Goal: Communication & Community: Ask a question

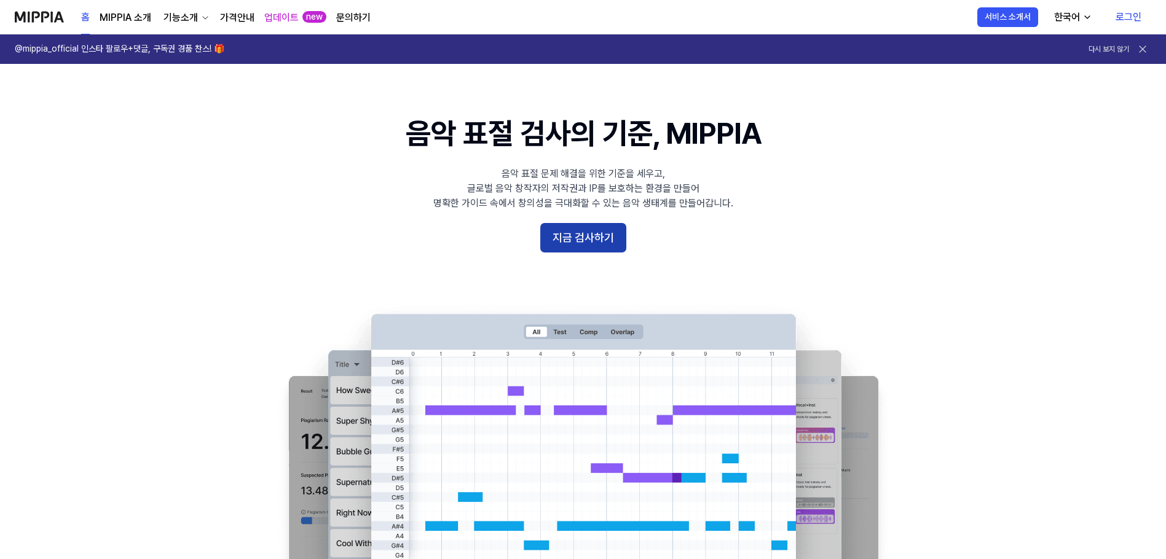
click at [603, 227] on button "지금 검사하기" at bounding box center [583, 237] width 86 height 29
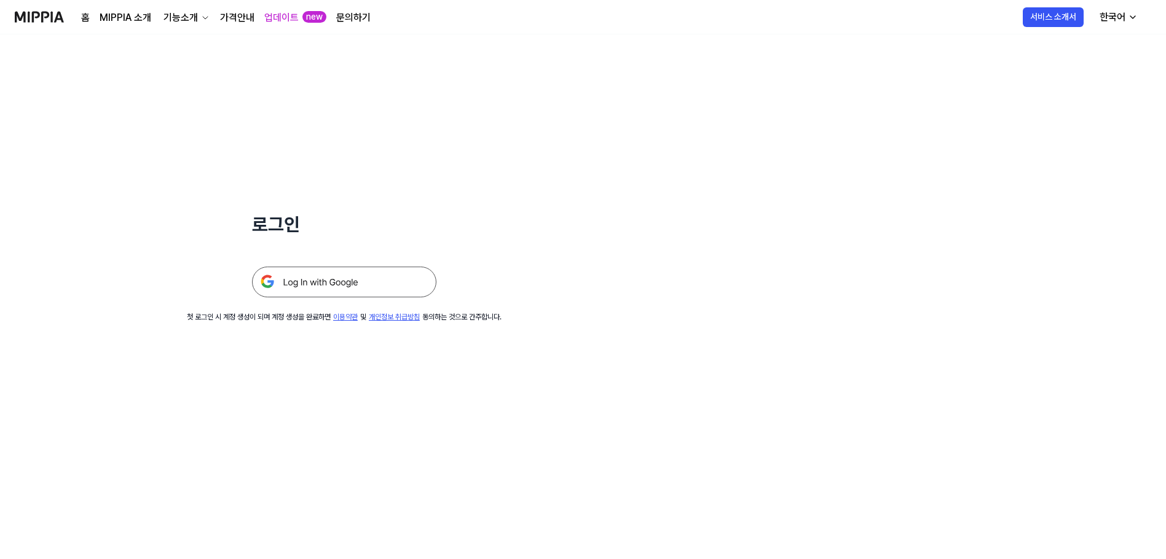
click at [327, 280] on img at bounding box center [344, 282] width 184 height 31
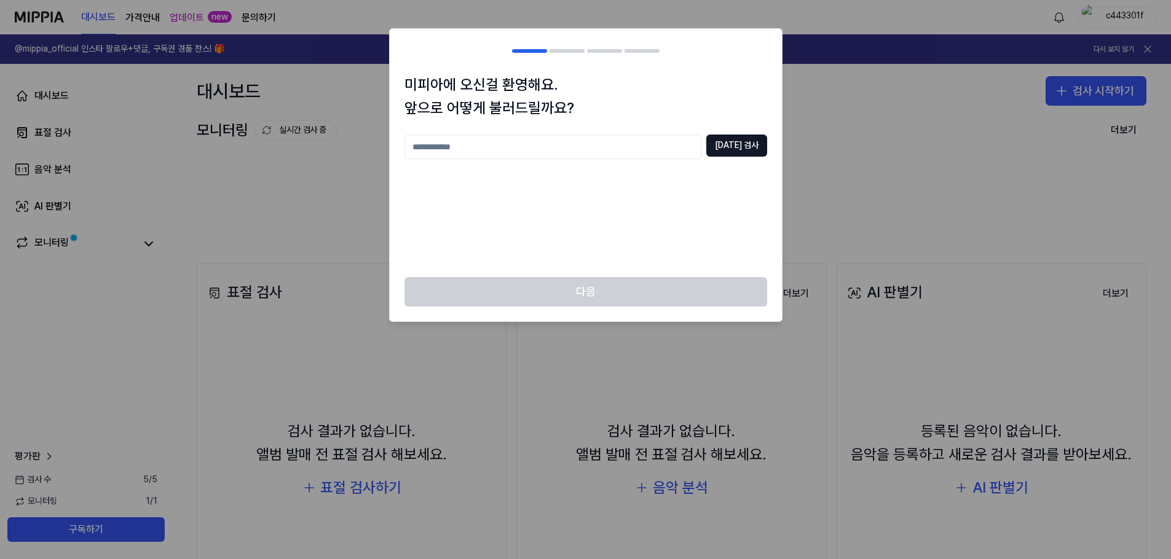
click at [617, 138] on input "text" at bounding box center [552, 147] width 297 height 25
click at [748, 140] on button "중복 검사" at bounding box center [736, 146] width 61 height 22
drag, startPoint x: 578, startPoint y: 150, endPoint x: 521, endPoint y: 151, distance: 57.2
click at [521, 151] on input "*" at bounding box center [552, 147] width 297 height 25
drag, startPoint x: 516, startPoint y: 154, endPoint x: 489, endPoint y: 154, distance: 27.0
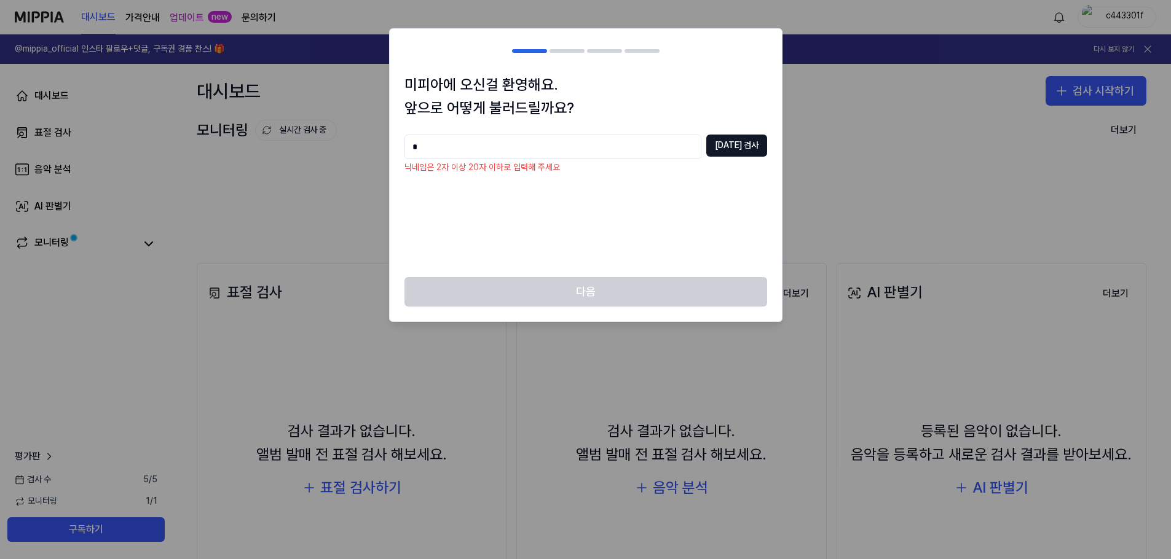
click at [489, 154] on input "*" at bounding box center [552, 147] width 297 height 25
type input "**"
click at [736, 149] on button "중복 검사" at bounding box center [736, 146] width 61 height 22
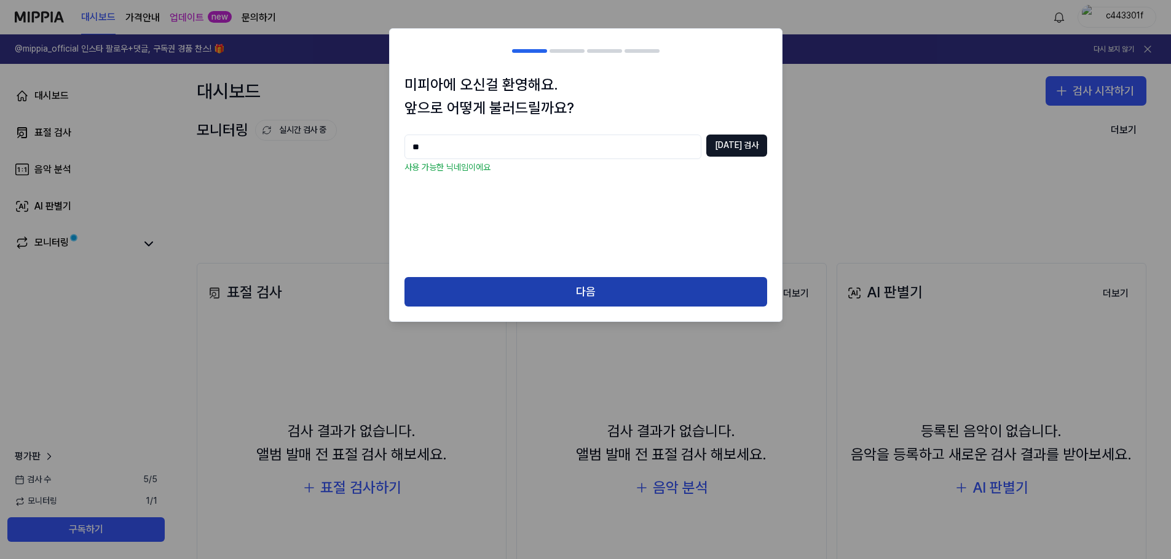
click at [552, 291] on button "다음" at bounding box center [585, 291] width 363 height 29
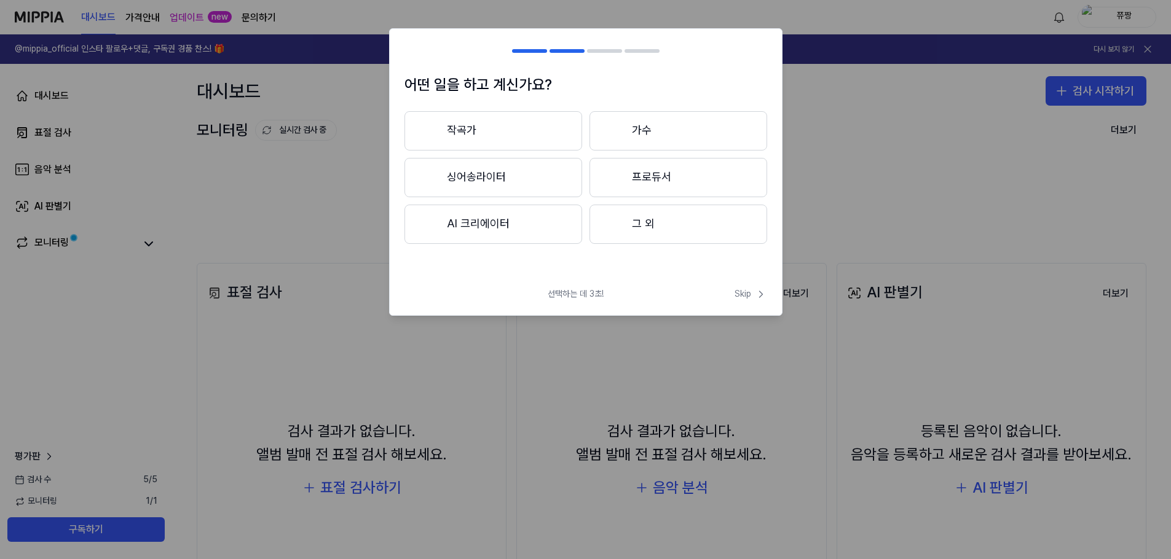
click at [626, 234] on button "그 외" at bounding box center [678, 224] width 178 height 39
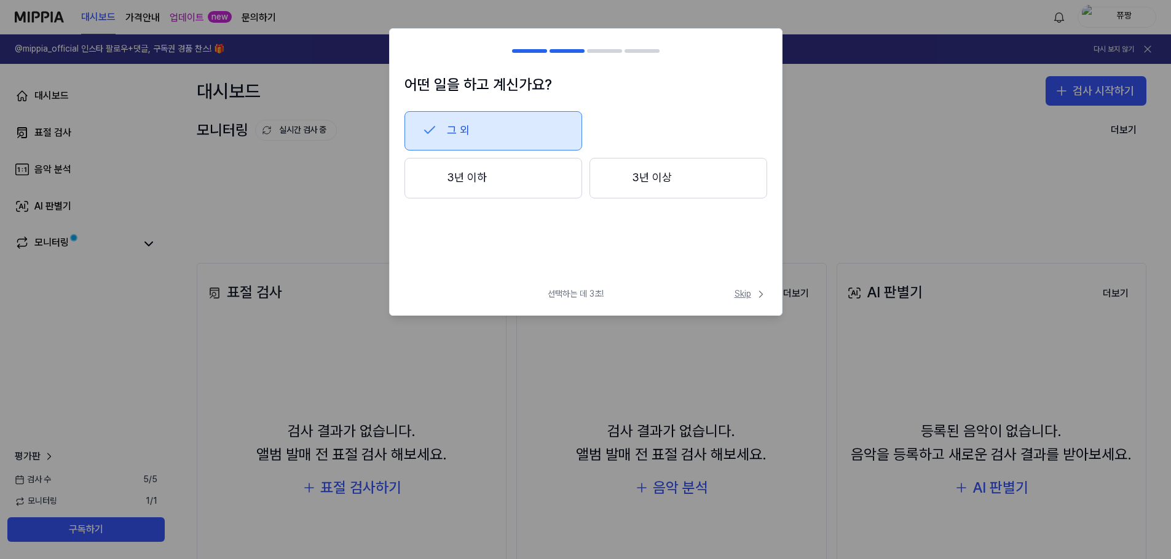
click at [733, 299] on button "Skip" at bounding box center [749, 294] width 35 height 12
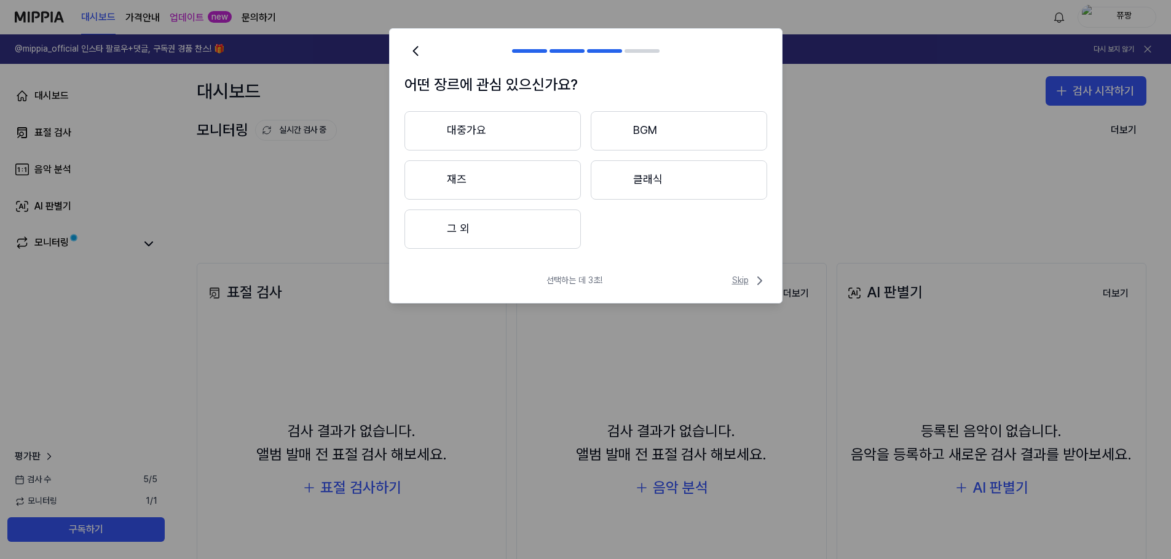
click at [738, 278] on span "Skip" at bounding box center [749, 280] width 35 height 15
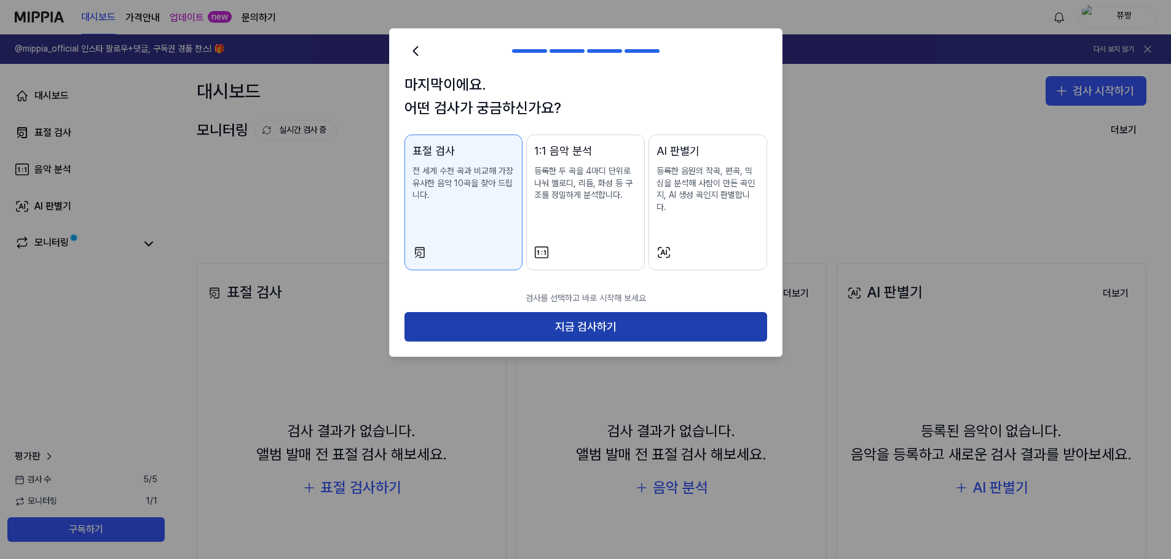
click at [666, 313] on button "지금 검사하기" at bounding box center [585, 326] width 363 height 29
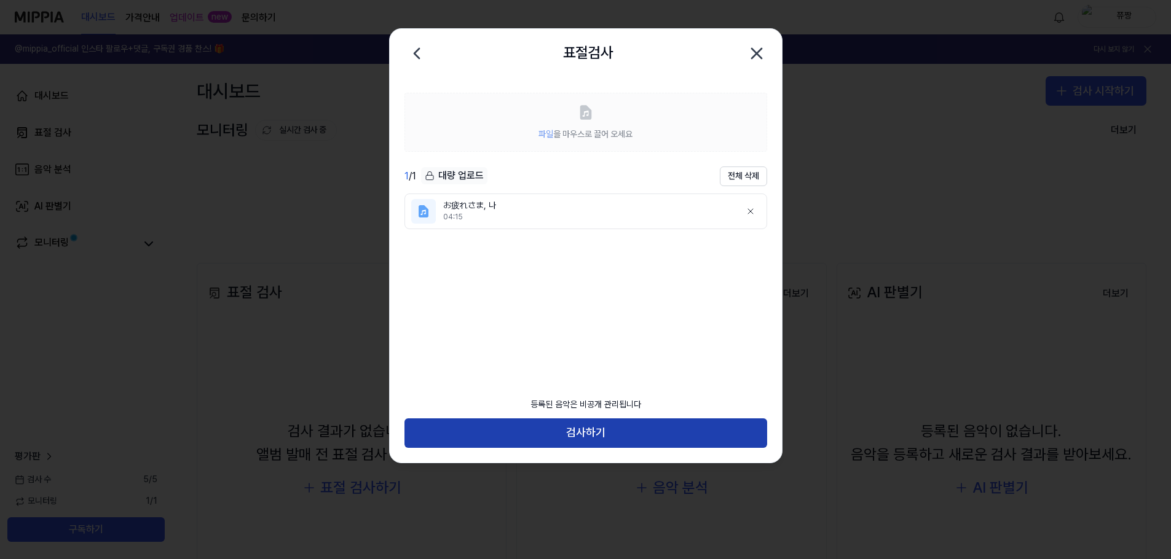
click at [580, 429] on button "검사하기" at bounding box center [585, 433] width 363 height 29
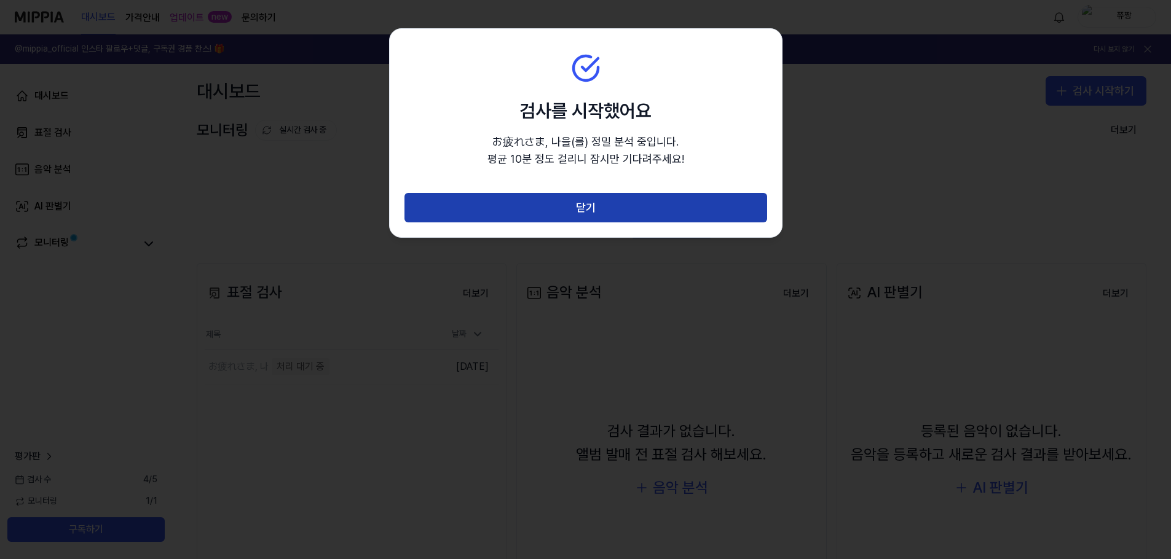
click at [584, 208] on button "닫기" at bounding box center [585, 207] width 363 height 29
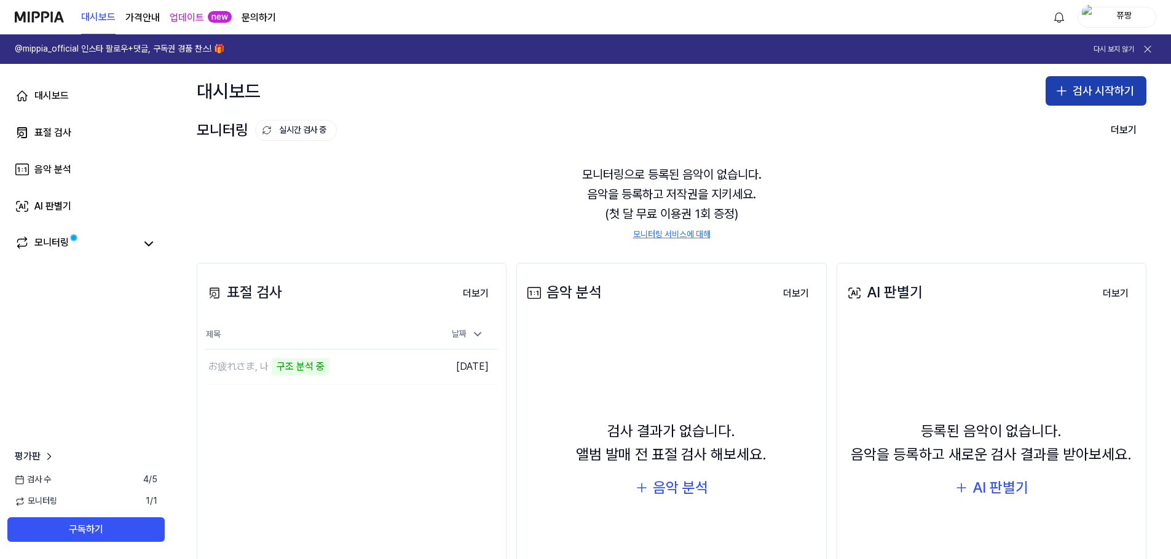
click at [1102, 96] on button "검사 시작하기" at bounding box center [1095, 90] width 101 height 29
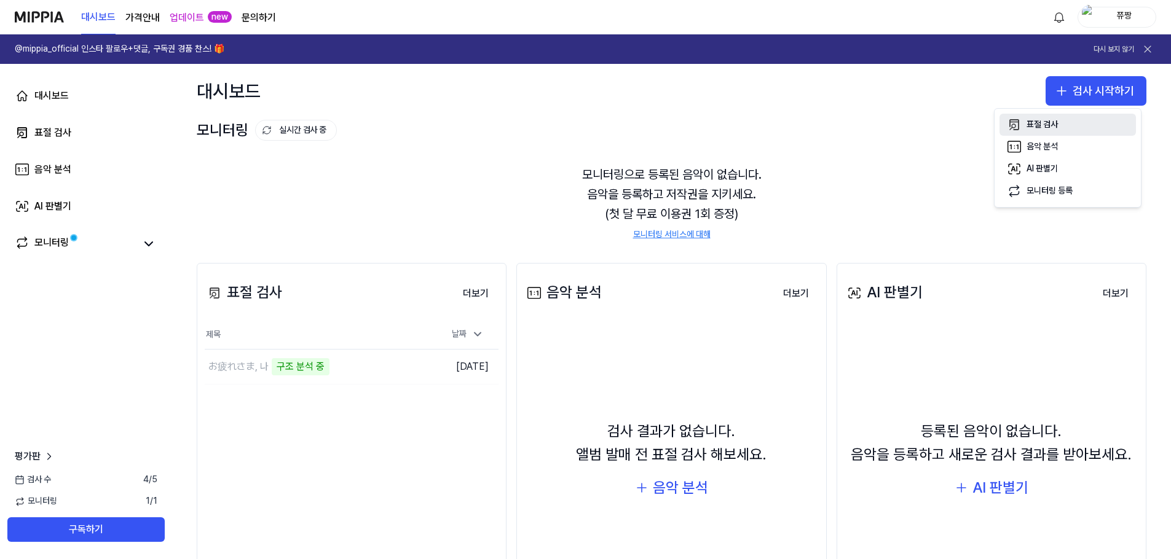
click at [1079, 128] on button "표절 검사" at bounding box center [1067, 125] width 136 height 22
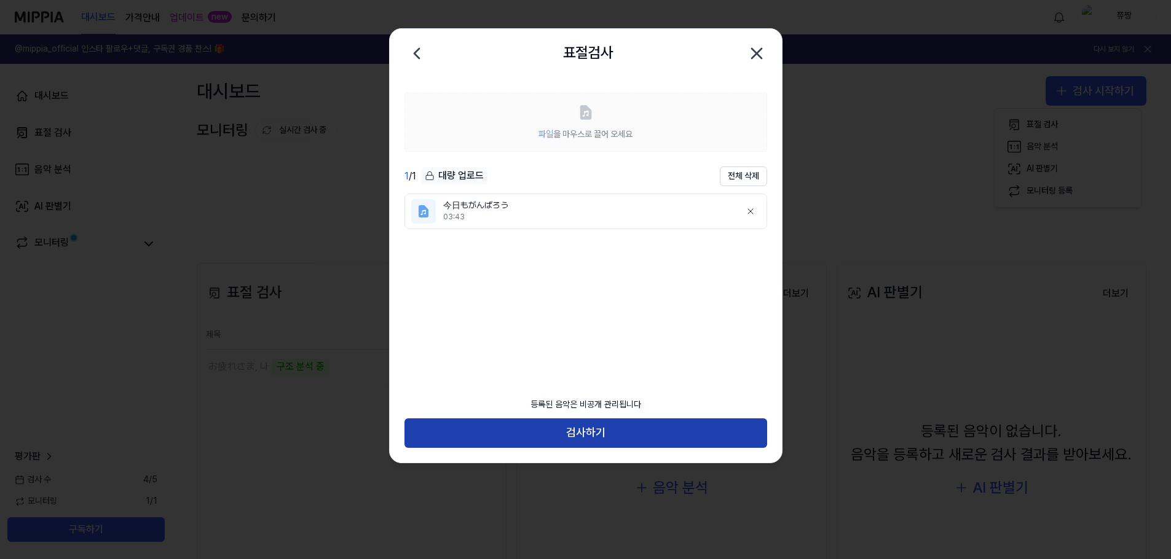
click at [605, 431] on button "검사하기" at bounding box center [585, 433] width 363 height 29
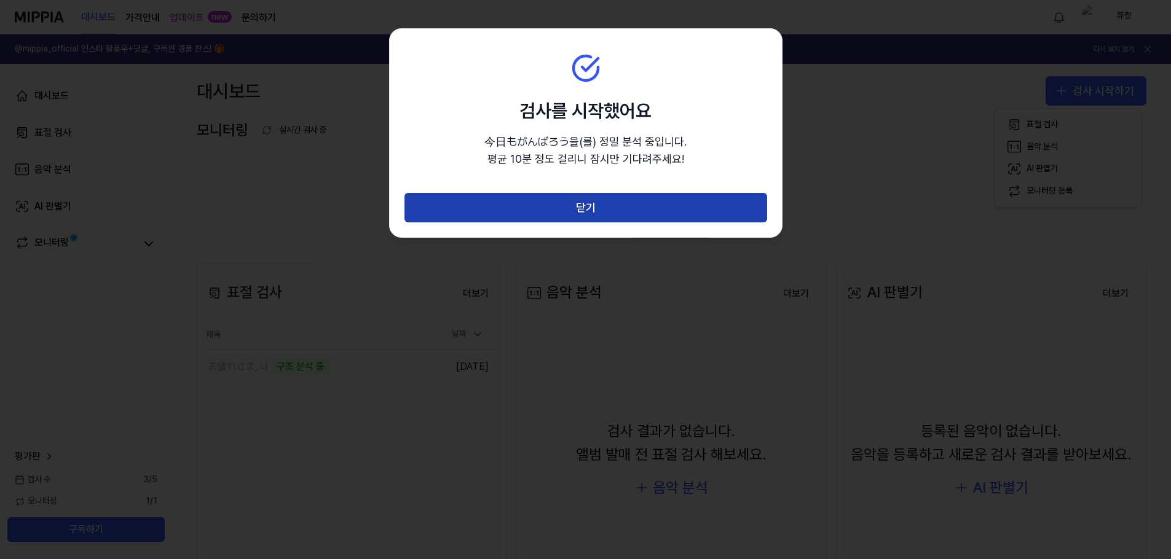
click at [595, 206] on button "닫기" at bounding box center [585, 207] width 363 height 29
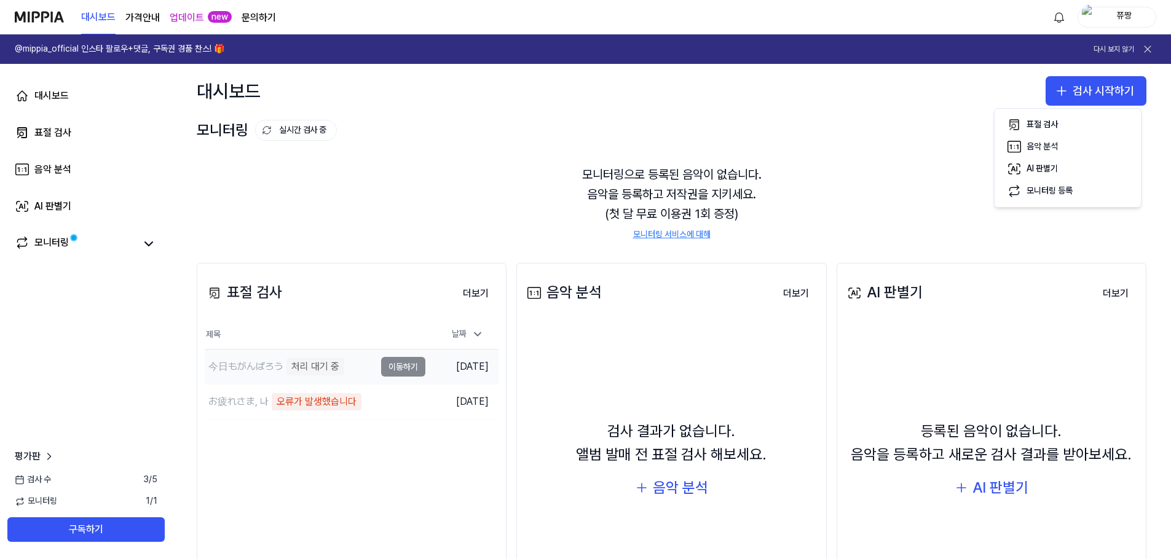
click at [321, 366] on div "처리 대기 중" at bounding box center [315, 366] width 58 height 17
click at [396, 366] on td "今日もがんばろう 처리 대기 중 이동하기" at bounding box center [315, 367] width 221 height 34
drag, startPoint x: 326, startPoint y: 402, endPoint x: 818, endPoint y: 192, distance: 535.0
click at [759, 194] on div "모니터링으로 등록된 음악이 없습니다. 음악을 등록하고 저작권을 지키세요. (첫 달 무료 이용권 1회 증정) 모니터링 서비스에 대해" at bounding box center [671, 203] width 949 height 106
click at [230, 369] on div "今日もがんばろう" at bounding box center [245, 367] width 75 height 15
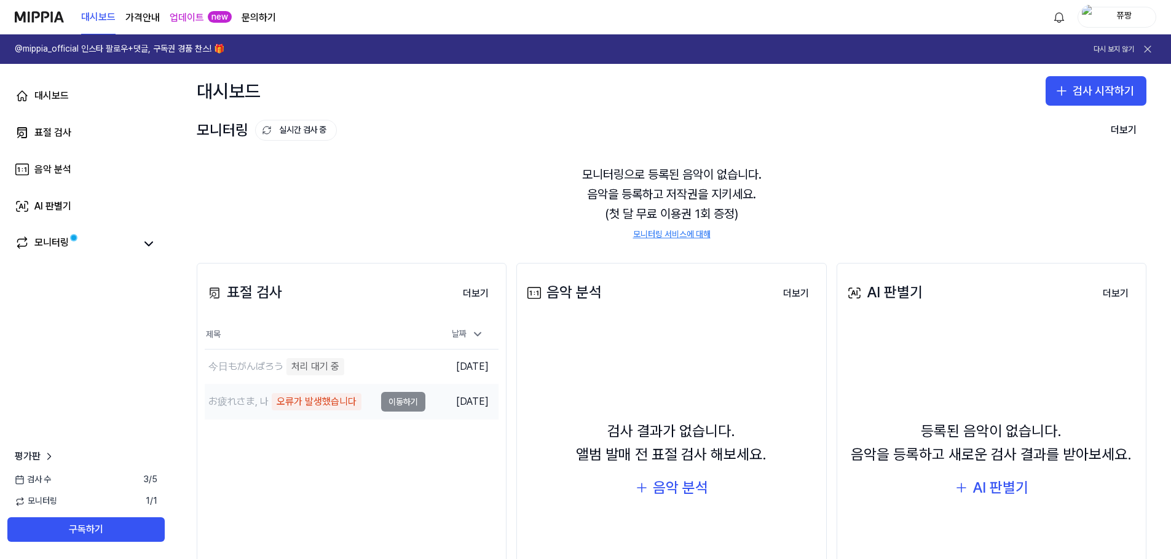
click at [312, 403] on div "오류가 발생했습니다" at bounding box center [317, 401] width 90 height 17
click at [80, 242] on link "모니터링" at bounding box center [75, 243] width 120 height 17
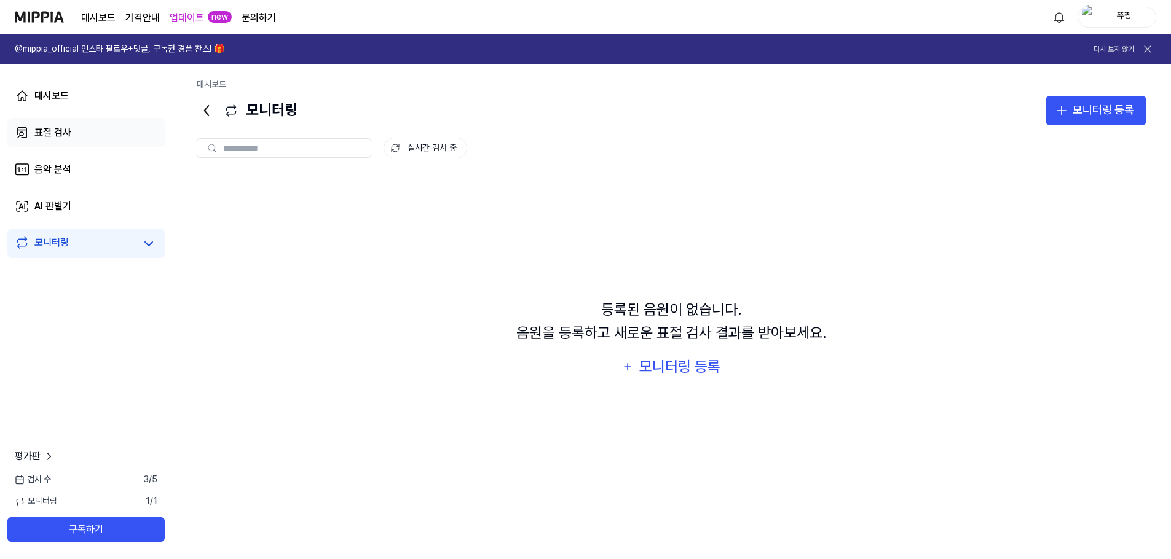
click at [57, 133] on div "표절 검사" at bounding box center [52, 132] width 37 height 15
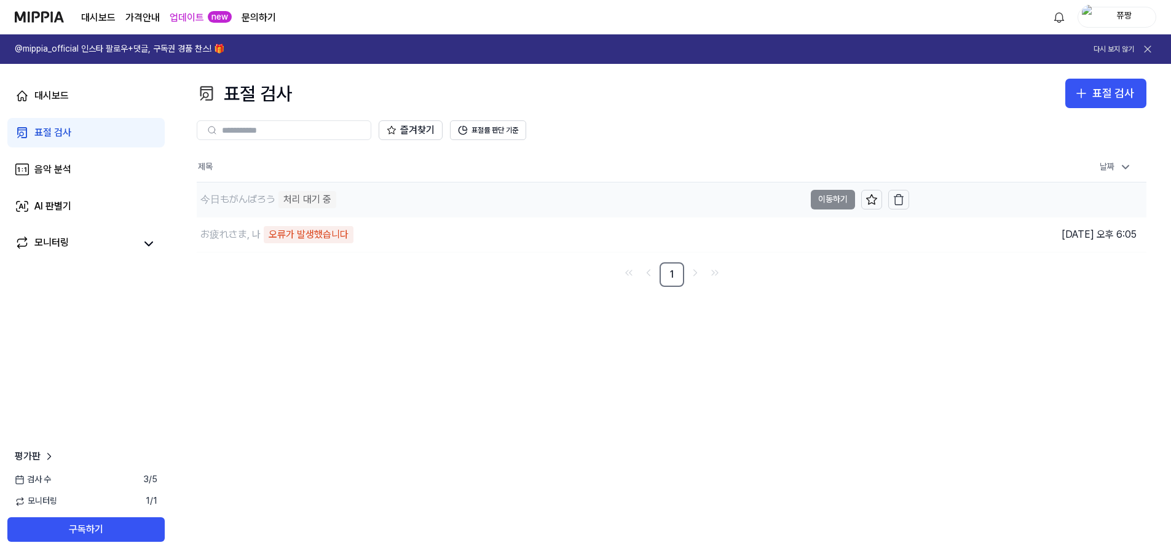
click at [830, 198] on td "今日もがんばろう 처리 대기 중 이동하기" at bounding box center [553, 200] width 712 height 34
click at [898, 237] on icon "button" at bounding box center [898, 235] width 12 height 12
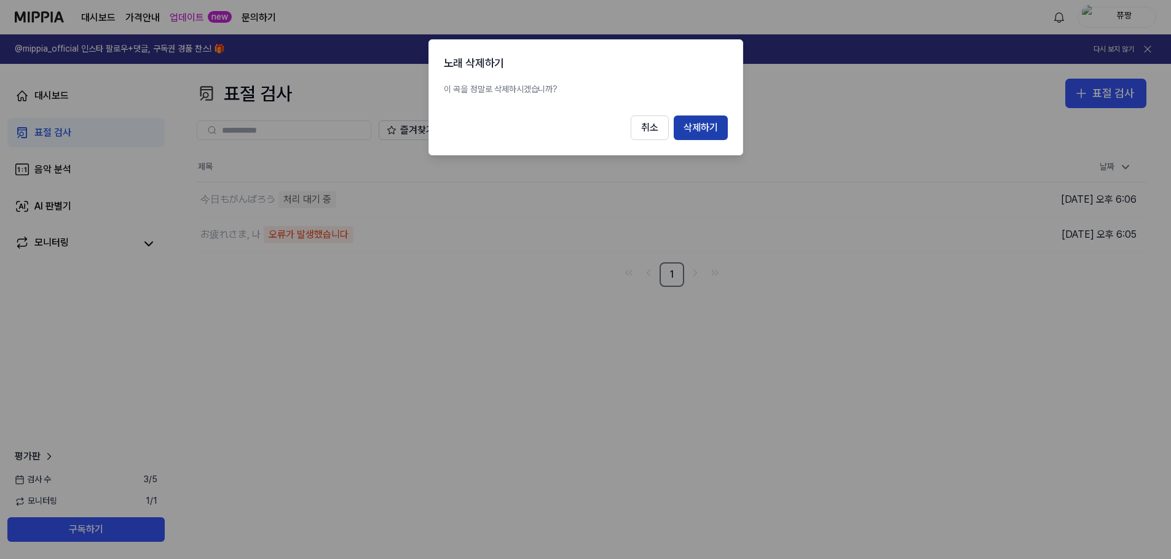
click at [709, 136] on button "삭제하기" at bounding box center [701, 128] width 54 height 25
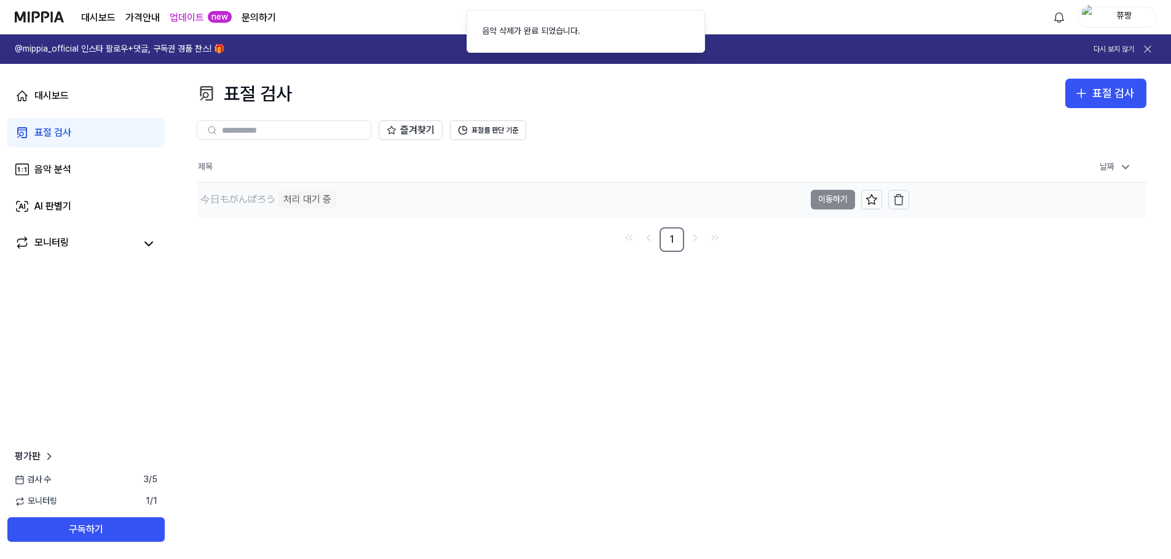
click at [305, 201] on div "처리 대기 중" at bounding box center [307, 199] width 58 height 17
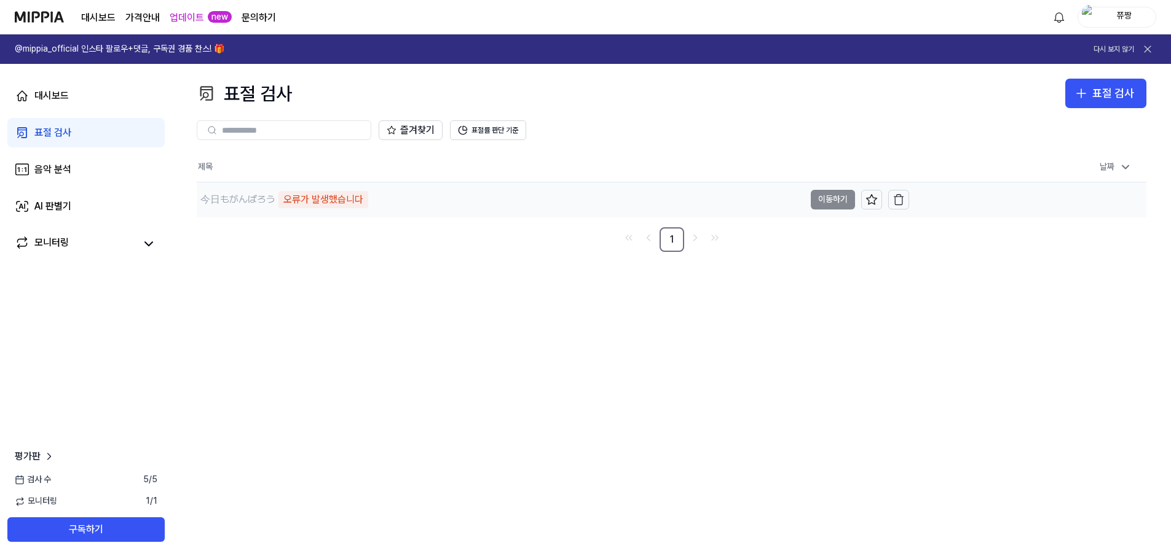
click at [381, 199] on div "今日もがんばろう 오류가 발생했습니다" at bounding box center [501, 200] width 608 height 34
click at [895, 202] on icon "button" at bounding box center [898, 201] width 7 height 8
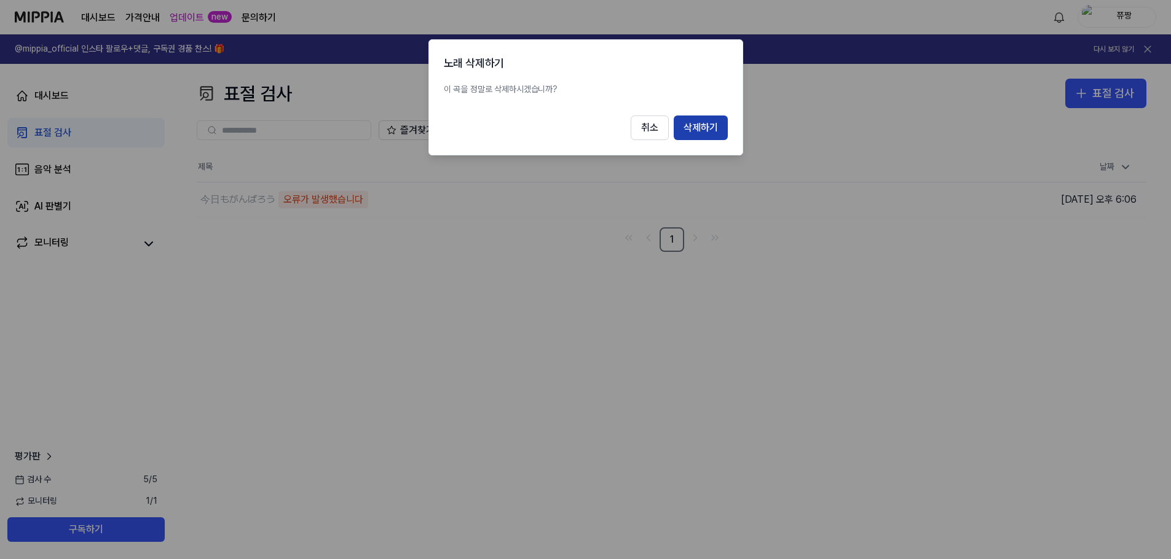
click at [715, 123] on button "삭제하기" at bounding box center [701, 128] width 54 height 25
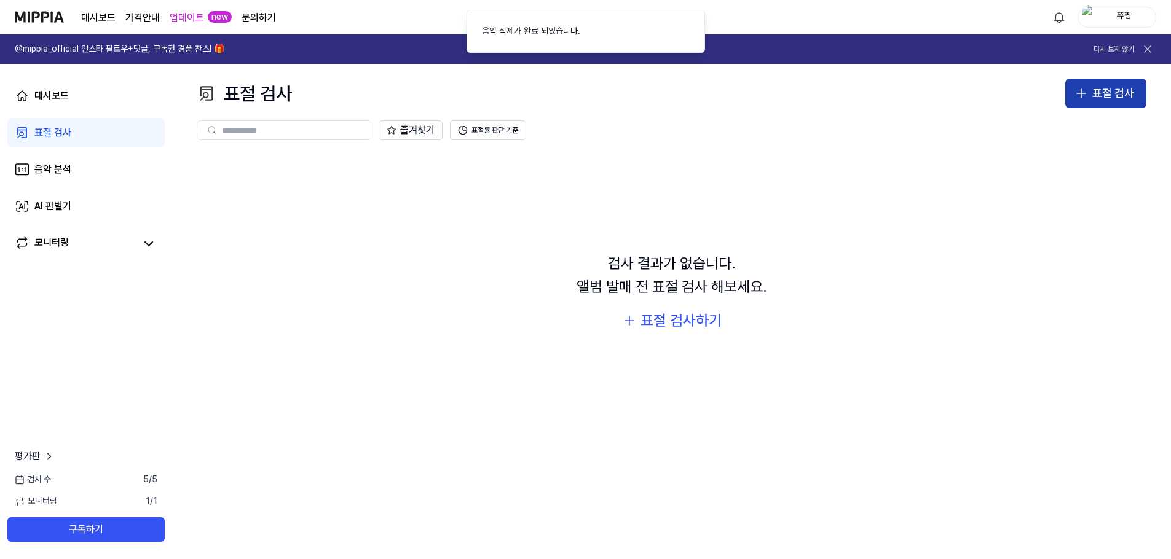
click at [1110, 100] on div "표절 검사" at bounding box center [1113, 94] width 42 height 18
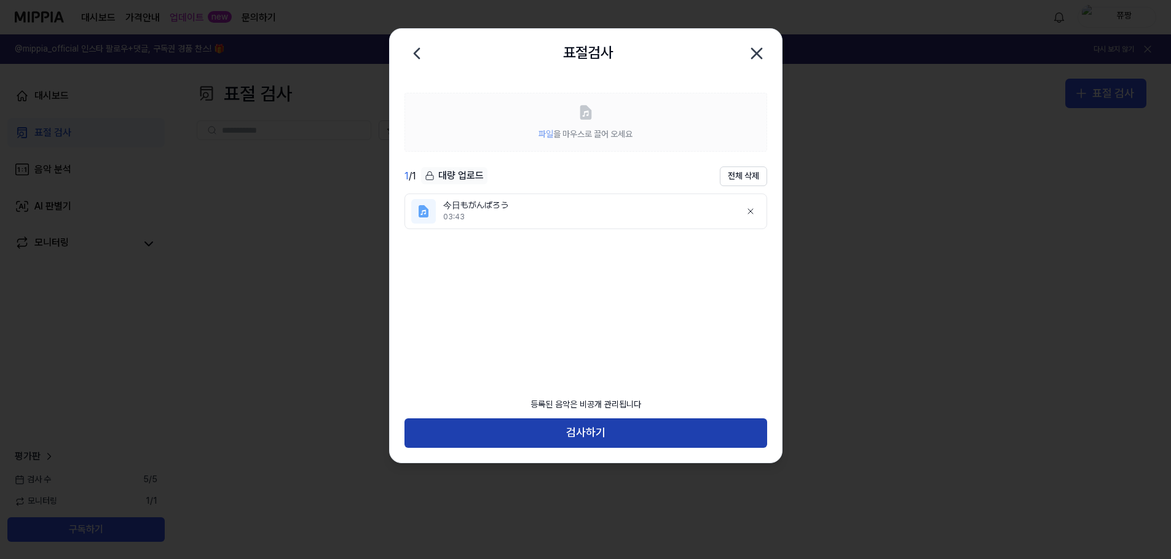
click at [564, 425] on button "검사하기" at bounding box center [585, 433] width 363 height 29
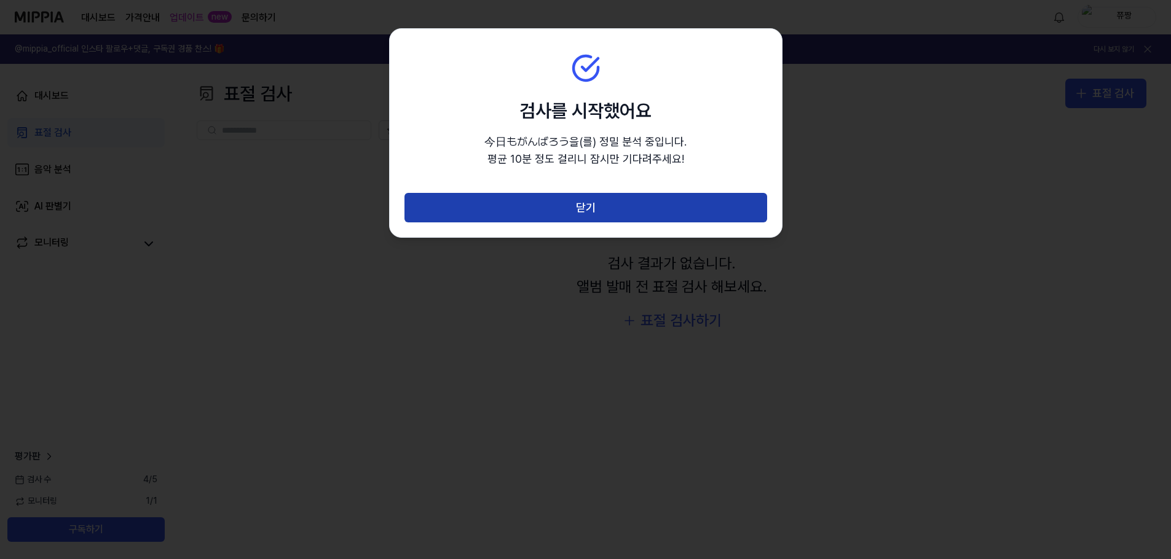
click at [604, 200] on button "닫기" at bounding box center [585, 207] width 363 height 29
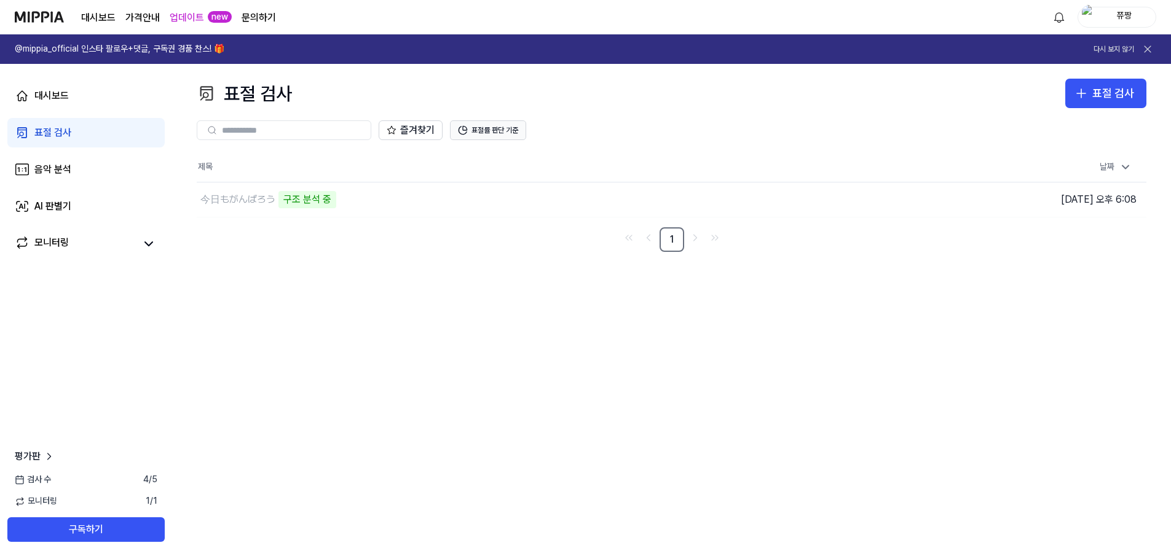
click at [500, 135] on button "표절률 판단 기준" at bounding box center [488, 130] width 76 height 20
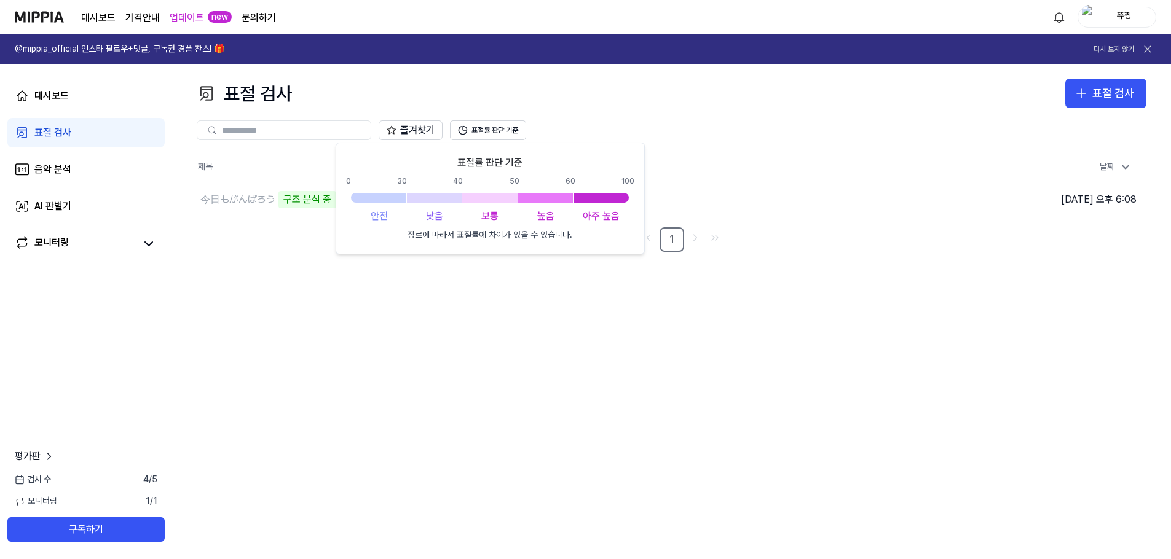
click at [444, 345] on div "표절 검사 표절 검사 표절 검사 음악 분석 AI 판별기 즐겨찾기 표절률 판단 기준 제목 날짜 今日もがんばろう 구조 분석 중 이동하기 2025.…" at bounding box center [671, 311] width 999 height 495
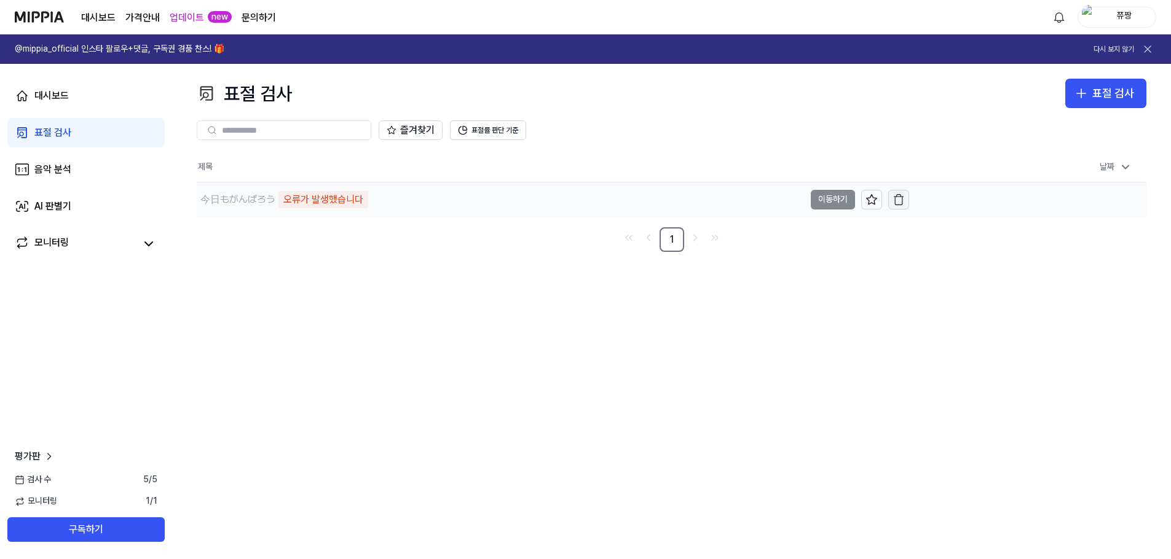
click at [903, 200] on icon "button" at bounding box center [898, 200] width 12 height 12
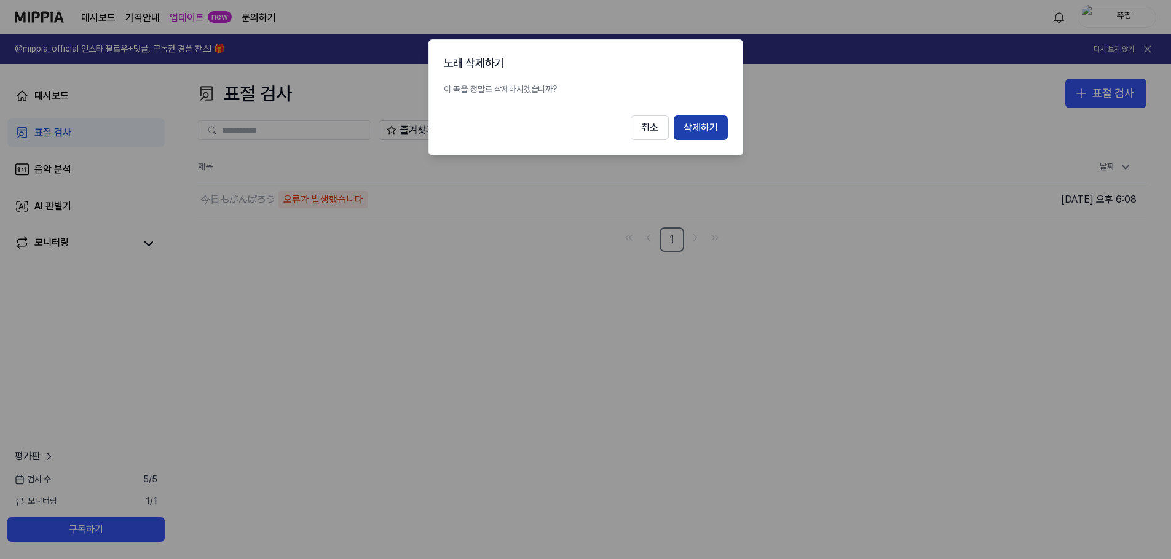
click at [693, 130] on button "삭제하기" at bounding box center [701, 128] width 54 height 25
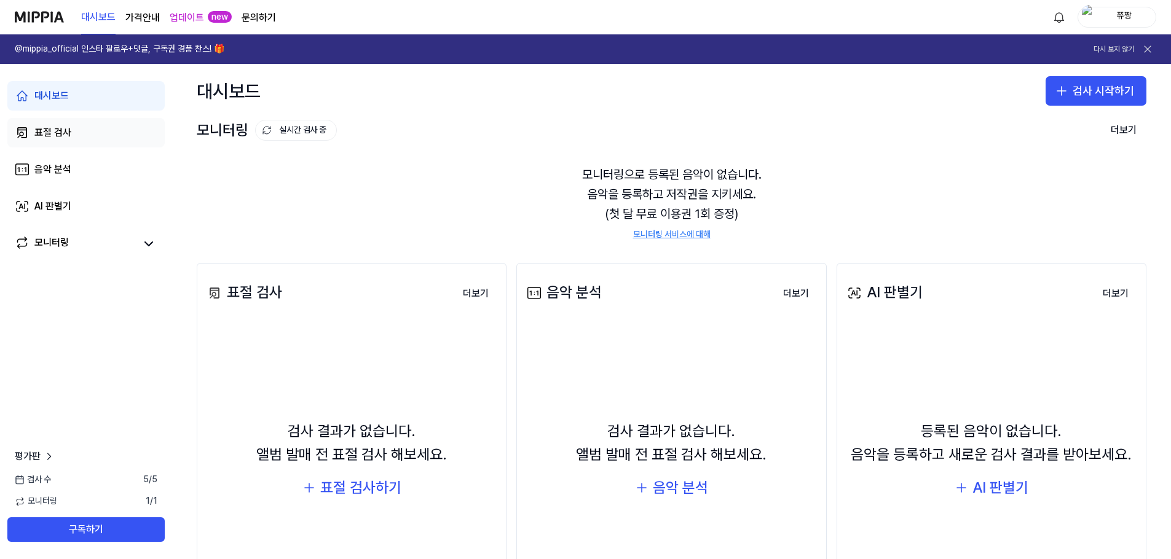
click at [53, 135] on div "표절 검사" at bounding box center [52, 132] width 37 height 15
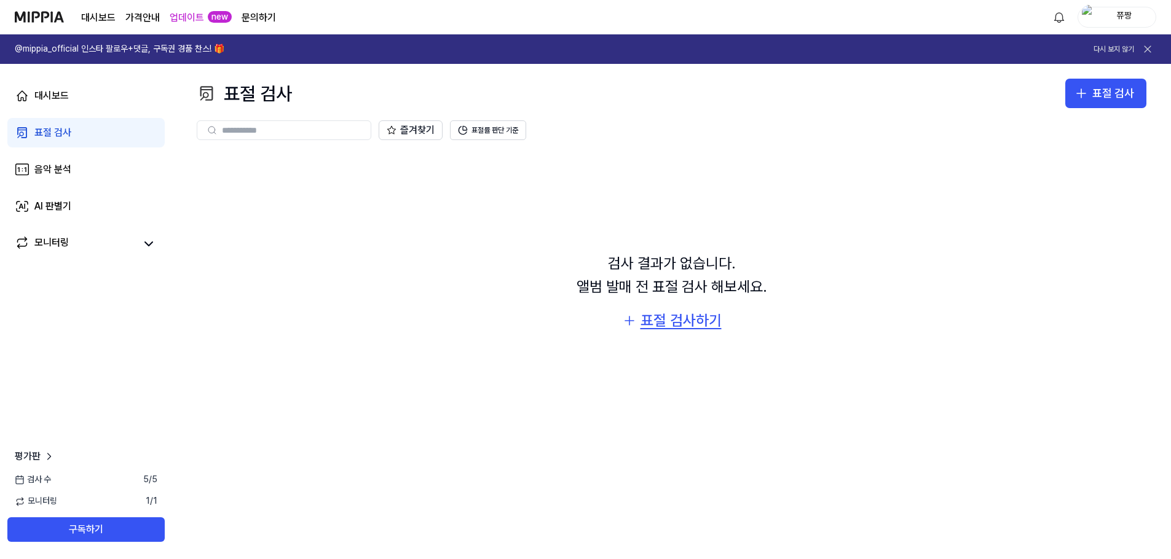
click at [698, 328] on div "표절 검사하기" at bounding box center [680, 320] width 81 height 23
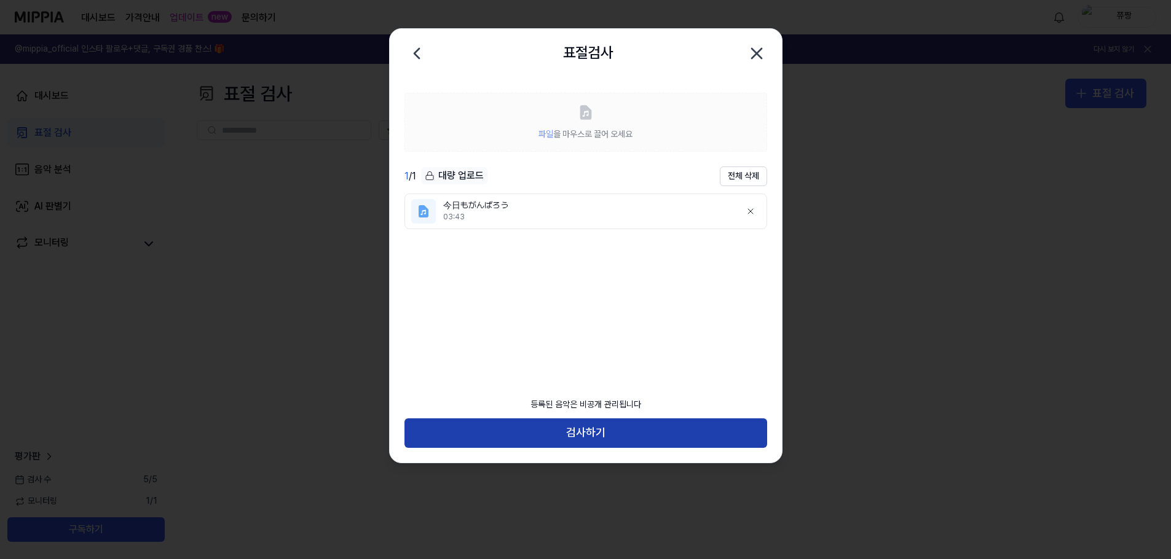
click at [579, 425] on button "검사하기" at bounding box center [585, 433] width 363 height 29
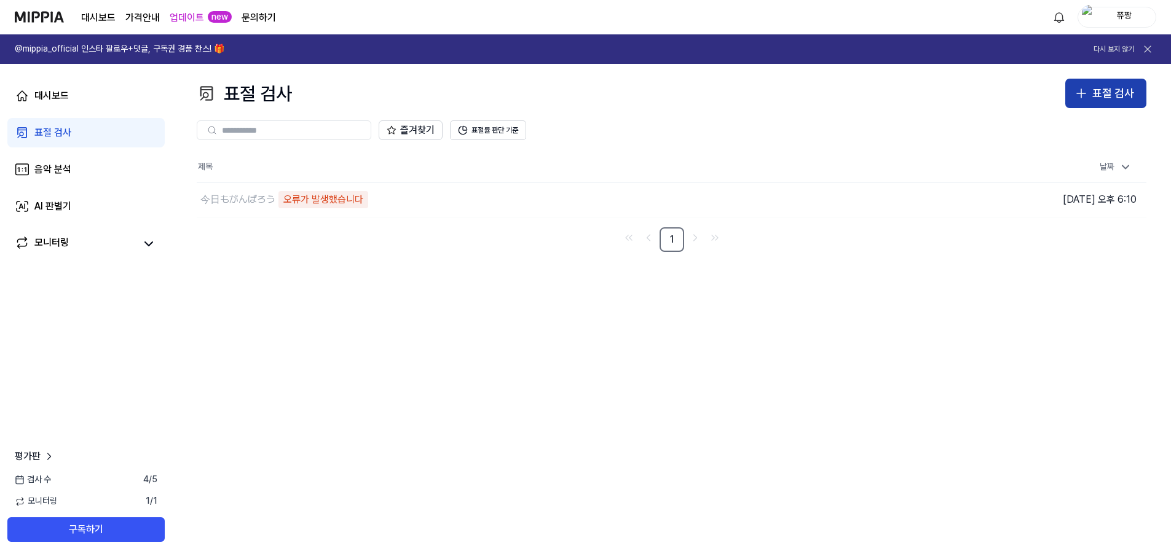
click at [1113, 100] on div "표절 검사" at bounding box center [1113, 94] width 42 height 18
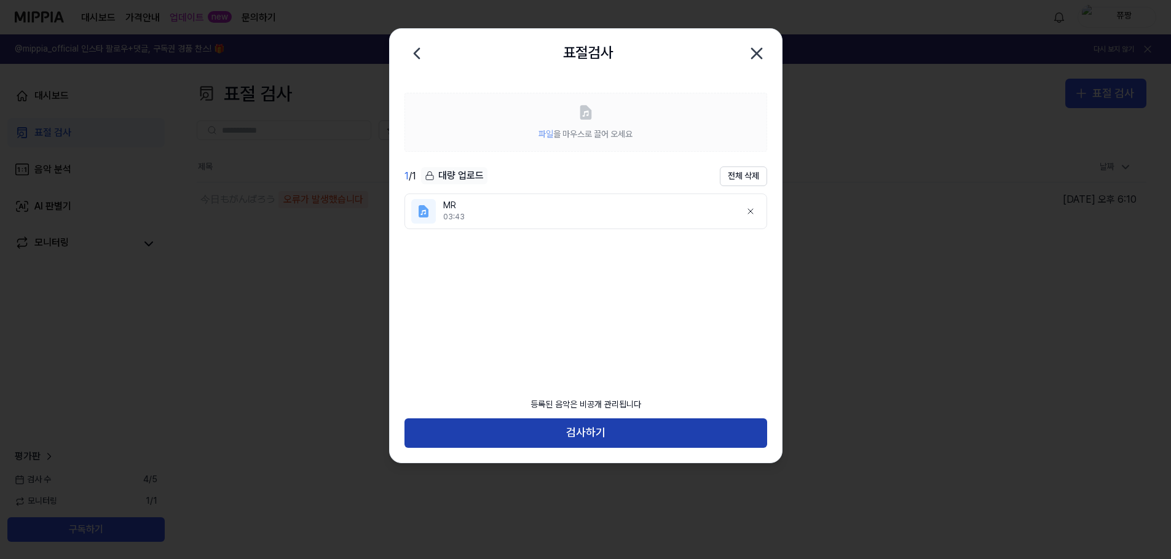
click at [580, 430] on button "검사하기" at bounding box center [585, 433] width 363 height 29
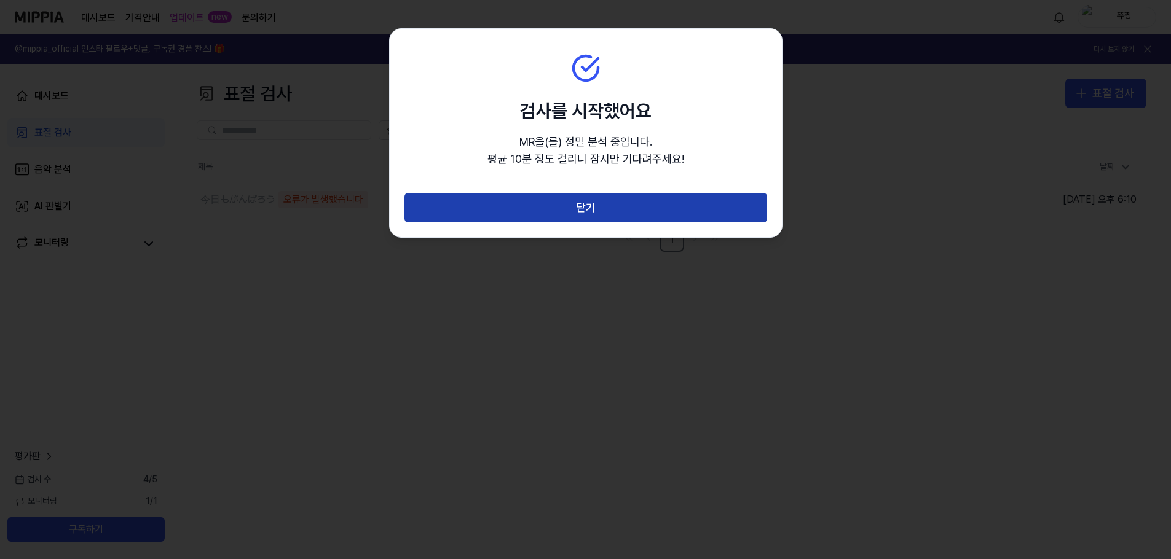
click at [574, 203] on button "닫기" at bounding box center [585, 207] width 363 height 29
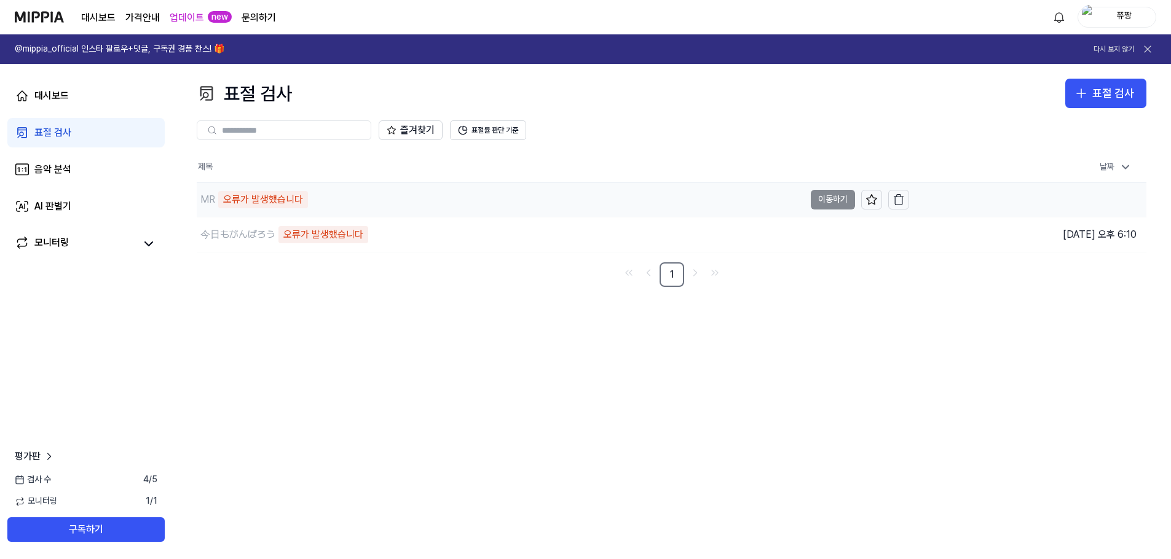
click at [226, 200] on div "오류가 발생했습니다" at bounding box center [263, 199] width 90 height 17
click at [248, 203] on div "오류가 발생했습니다" at bounding box center [263, 199] width 90 height 17
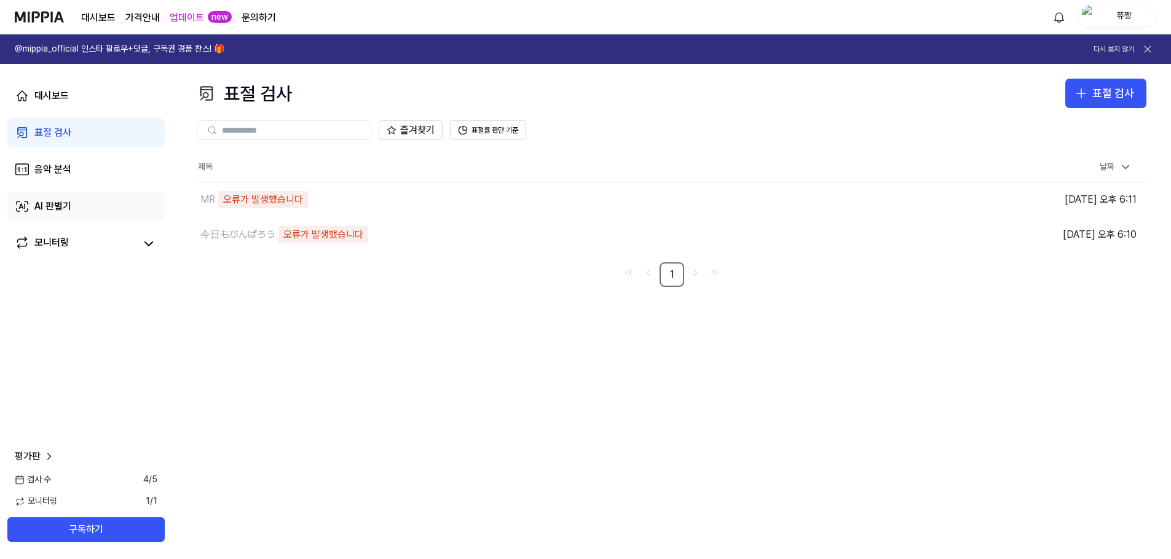
click at [44, 206] on div "AI 판별기" at bounding box center [52, 206] width 37 height 15
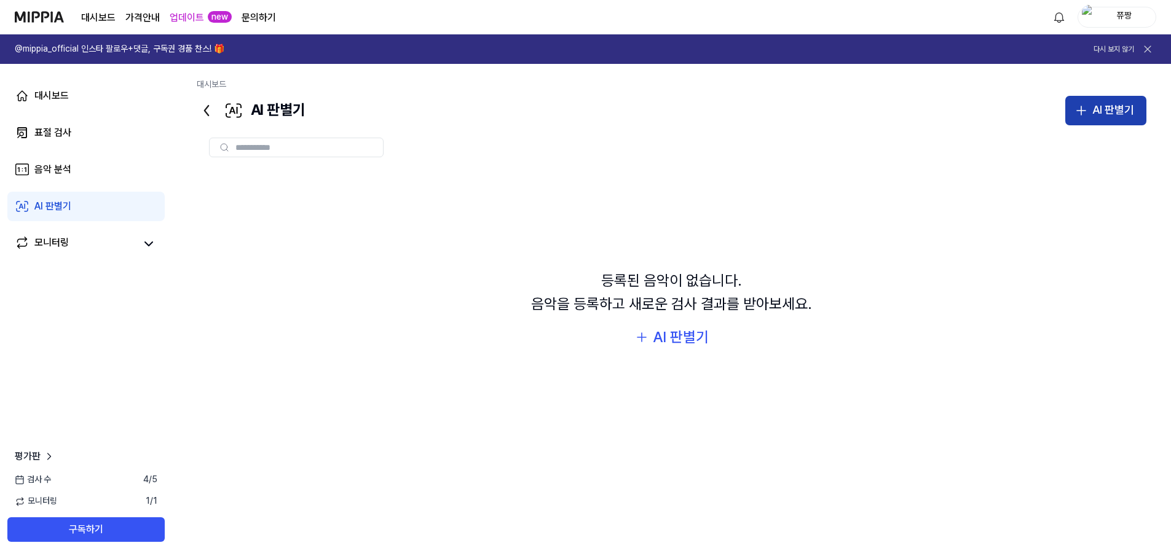
click at [1125, 109] on div "AI 판별기" at bounding box center [1113, 110] width 42 height 18
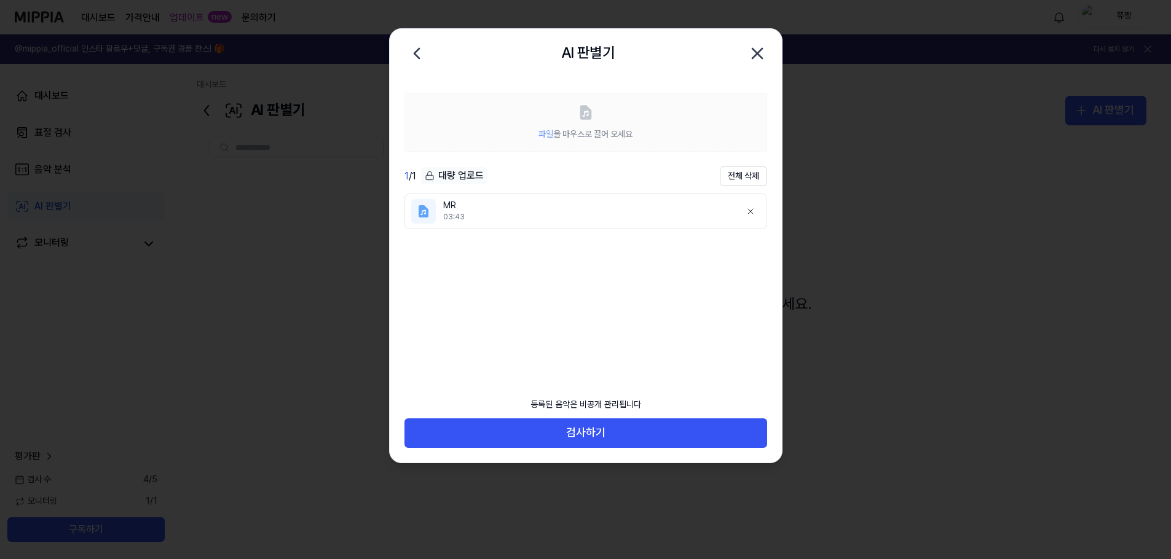
click at [551, 412] on div "등록된 음악은 비공개 관리됩니다" at bounding box center [585, 404] width 125 height 27
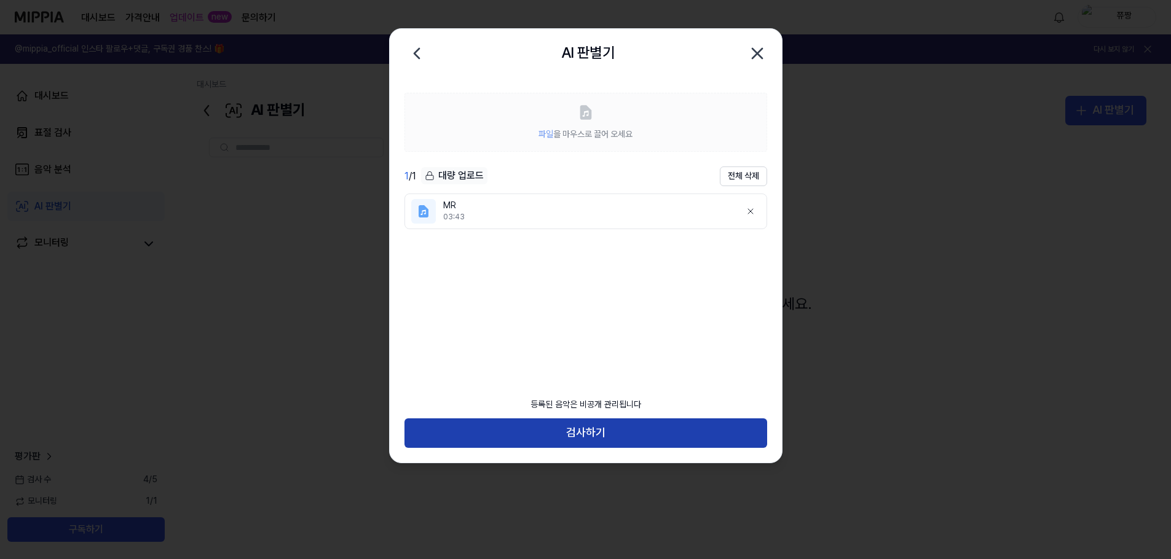
click at [551, 432] on button "검사하기" at bounding box center [585, 433] width 363 height 29
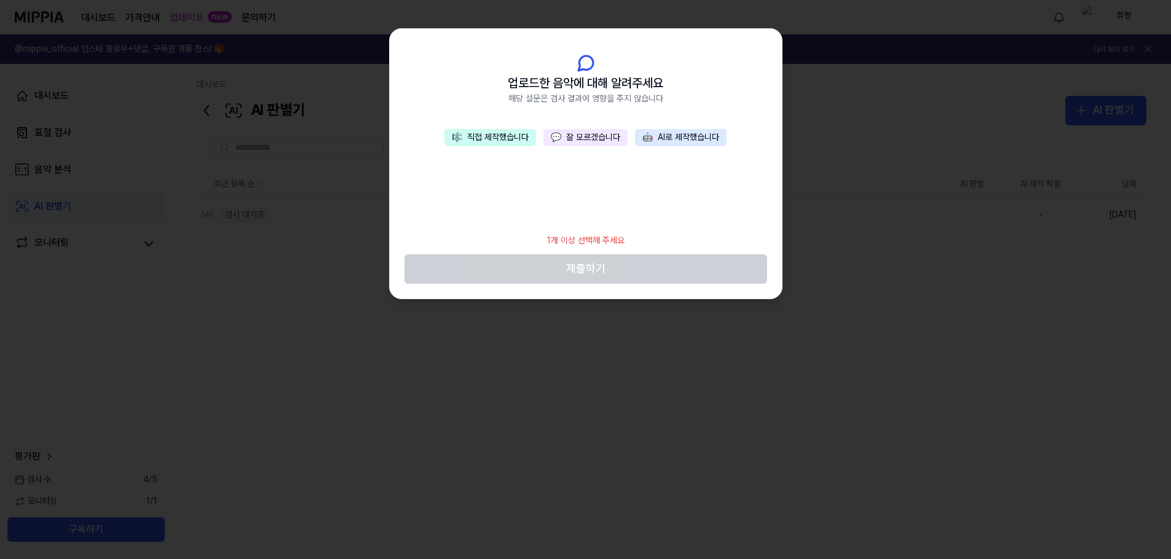
click at [703, 135] on button "🤖 AI로 제작했습니다" at bounding box center [681, 137] width 92 height 17
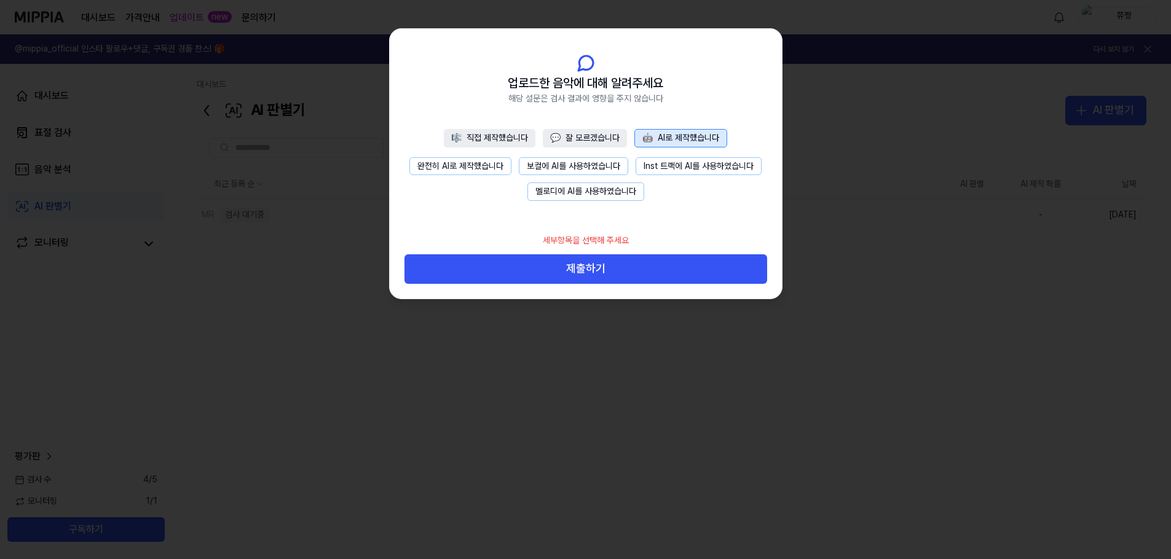
click at [961, 222] on div at bounding box center [585, 279] width 1171 height 559
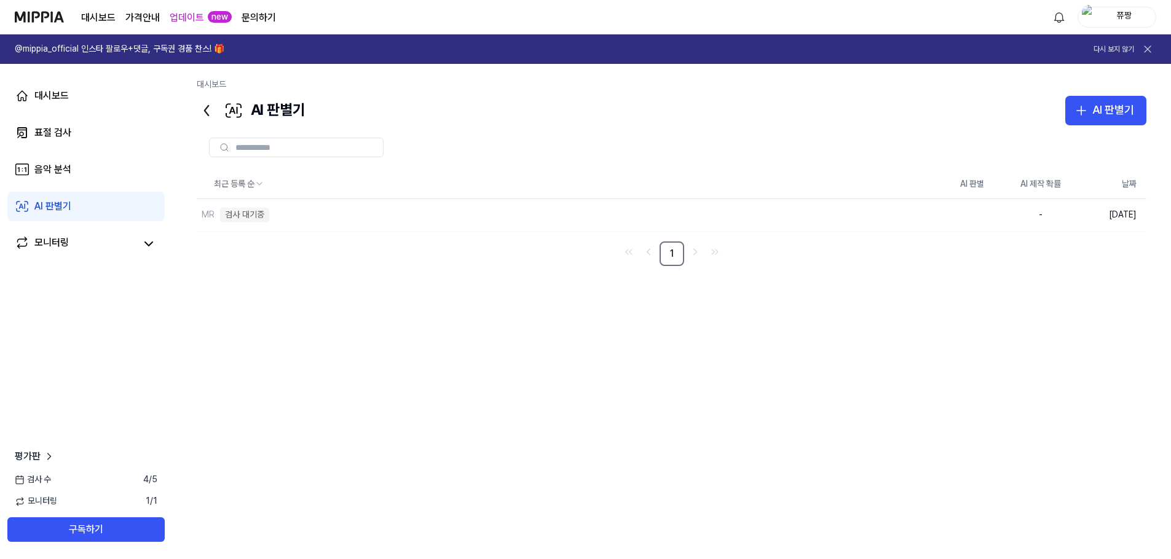
drag, startPoint x: 1010, startPoint y: 214, endPoint x: 892, endPoint y: 254, distance: 125.4
click at [892, 254] on nav "1" at bounding box center [671, 254] width 949 height 25
click at [926, 213] on button "삭제" at bounding box center [917, 215] width 39 height 20
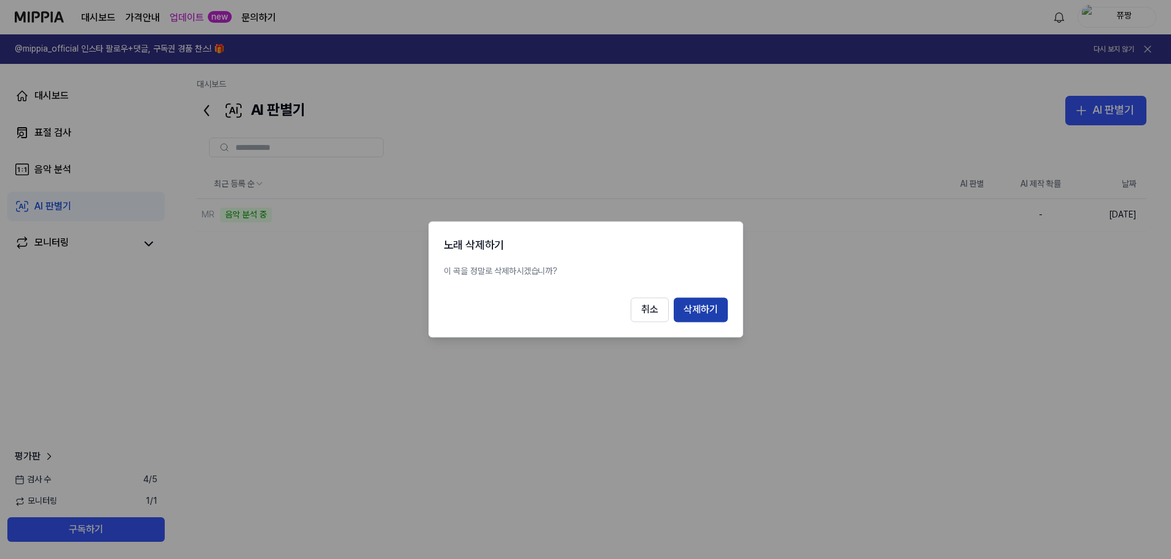
click at [702, 312] on button "삭제하기" at bounding box center [701, 310] width 54 height 25
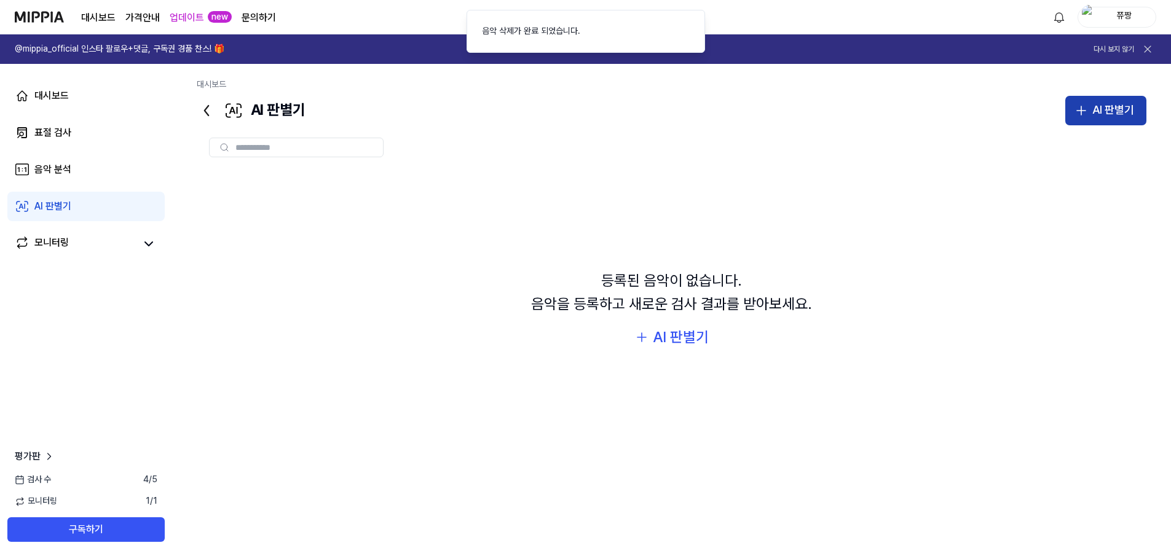
click at [1106, 119] on button "AI 판별기" at bounding box center [1105, 110] width 81 height 29
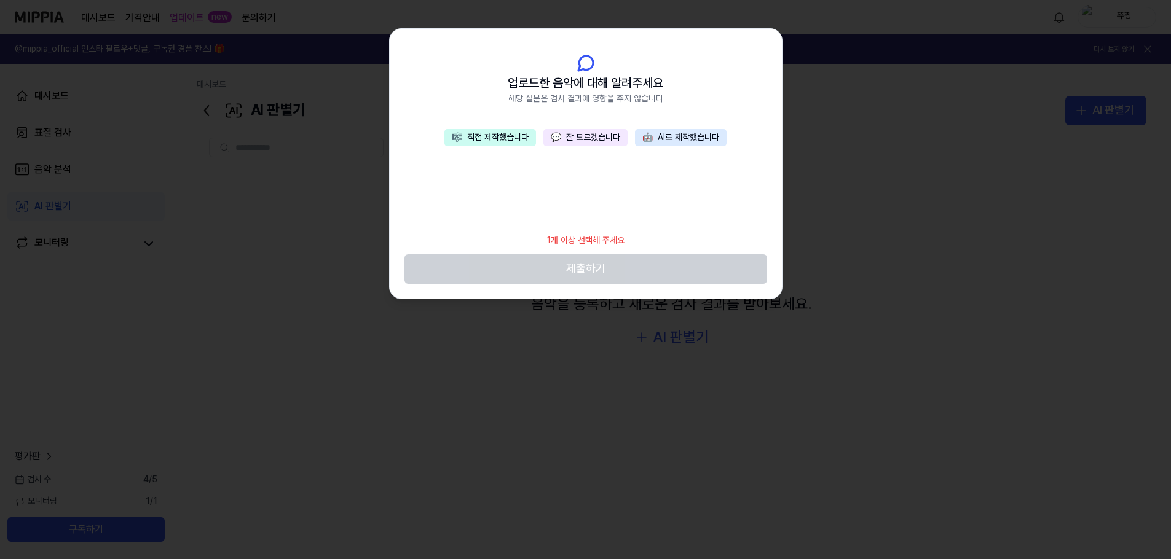
click at [585, 321] on div at bounding box center [585, 279] width 1171 height 559
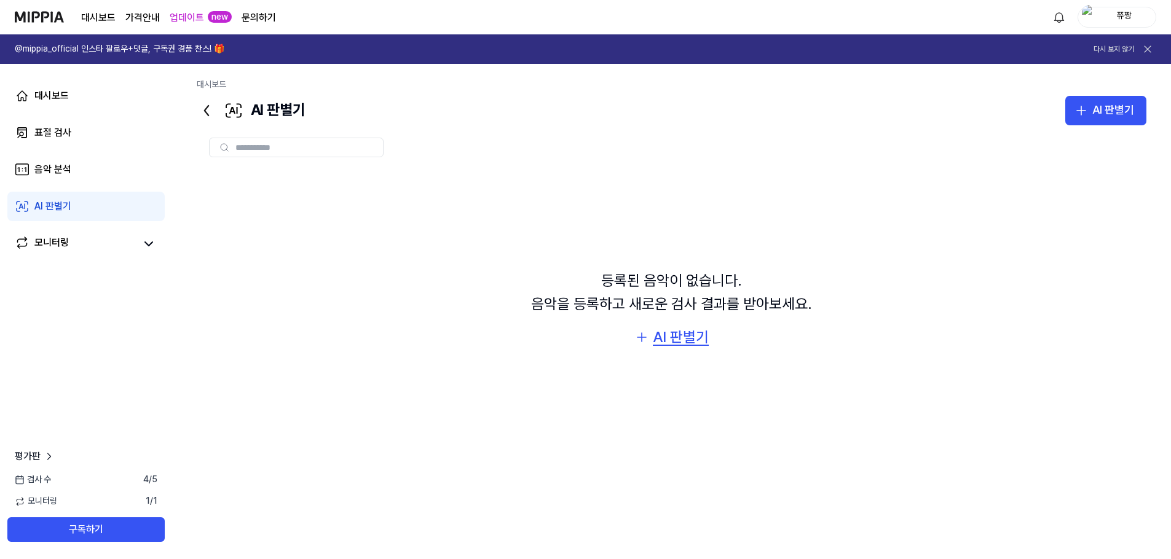
click at [656, 342] on div "AI 판별기" at bounding box center [681, 337] width 56 height 23
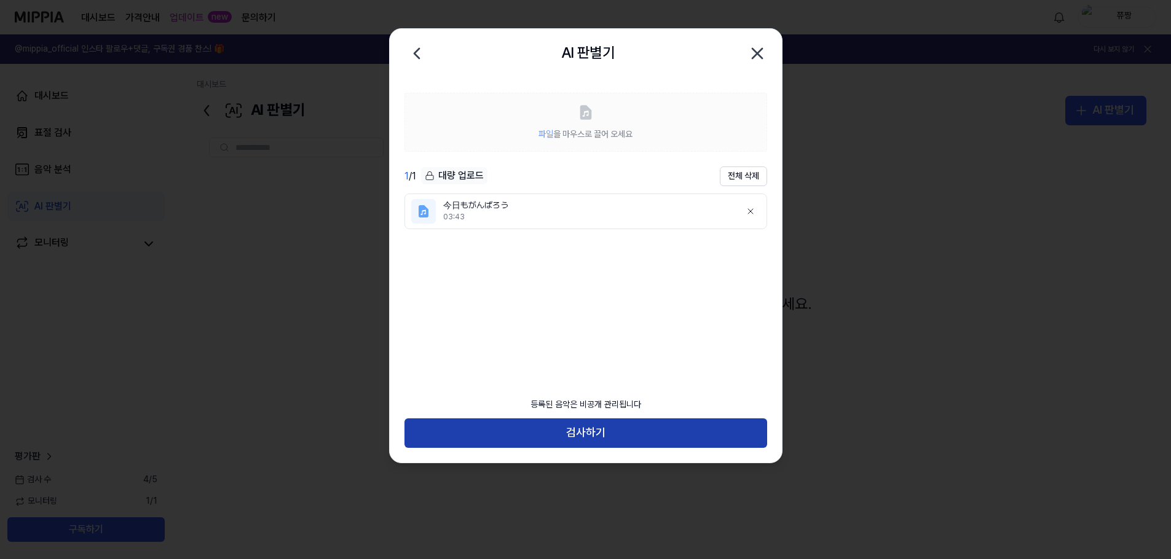
click at [599, 430] on button "검사하기" at bounding box center [585, 433] width 363 height 29
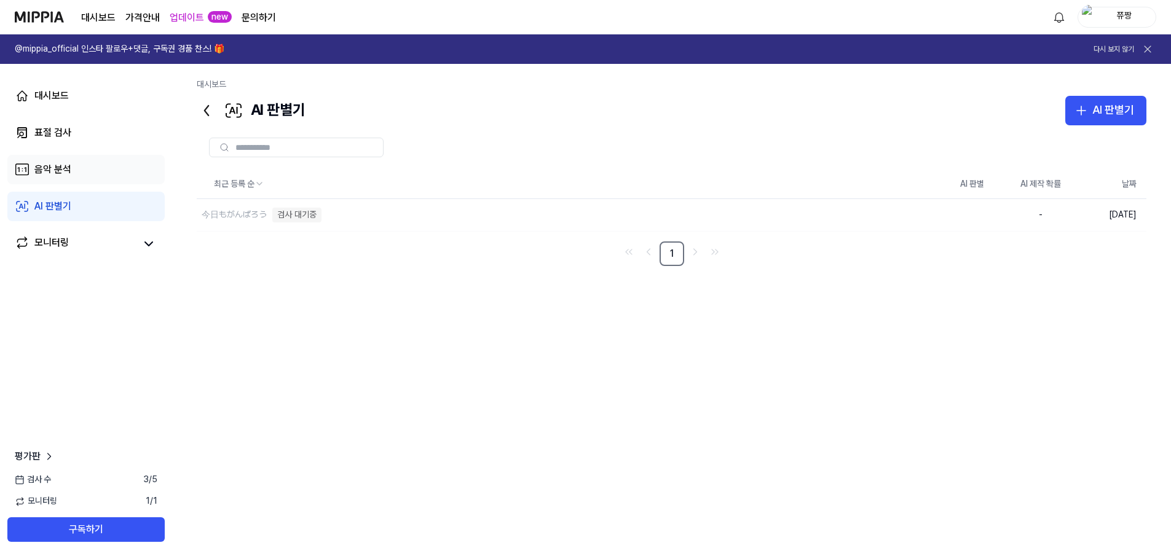
click at [60, 169] on div "음악 분석" at bounding box center [52, 169] width 37 height 15
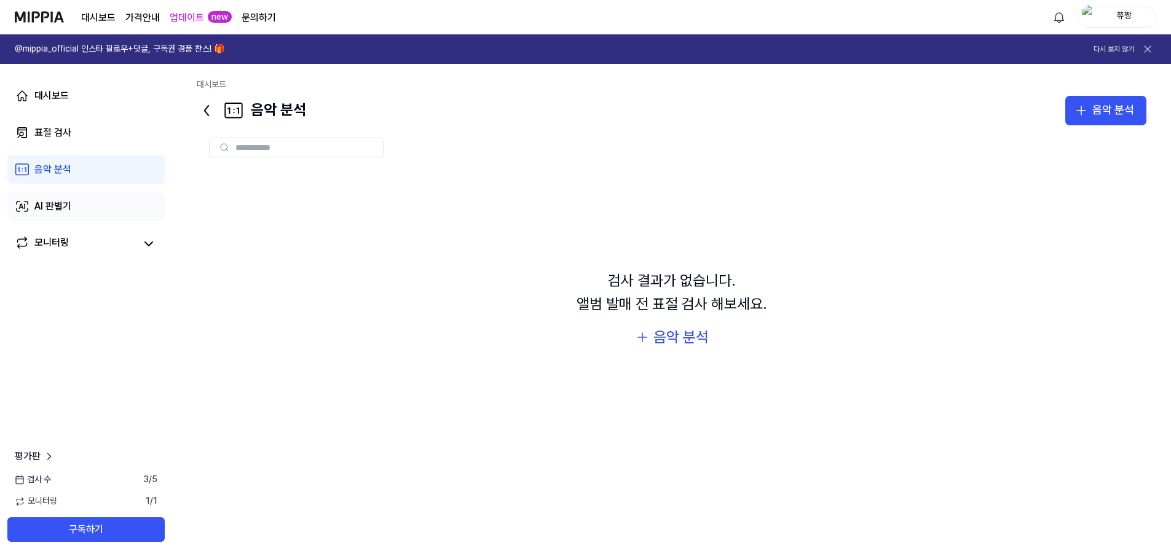
click at [68, 203] on div "AI 판별기" at bounding box center [52, 206] width 37 height 15
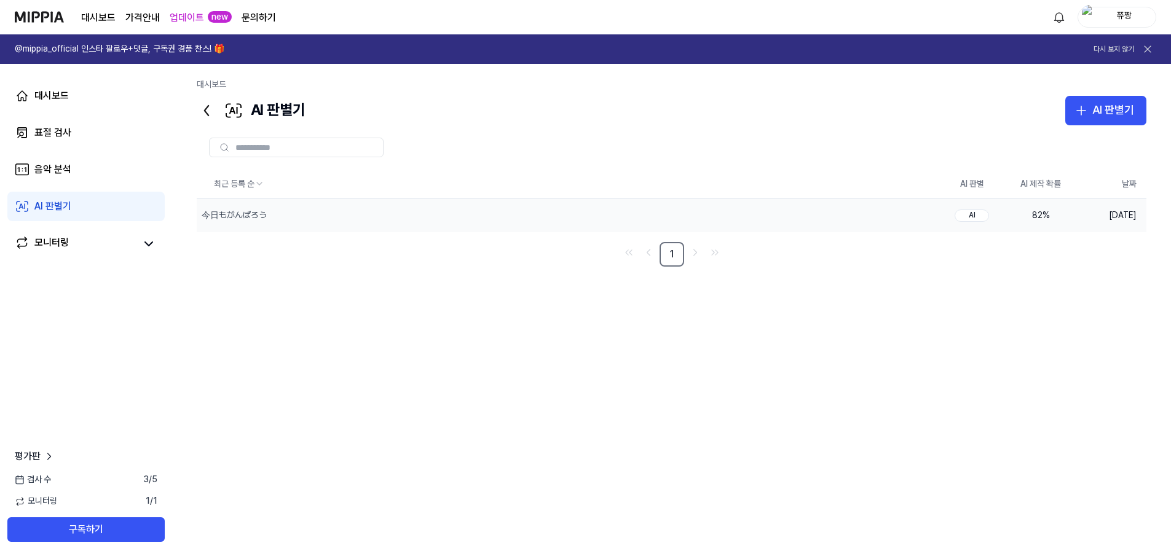
click at [1045, 212] on div "82 %" at bounding box center [1040, 216] width 49 height 12
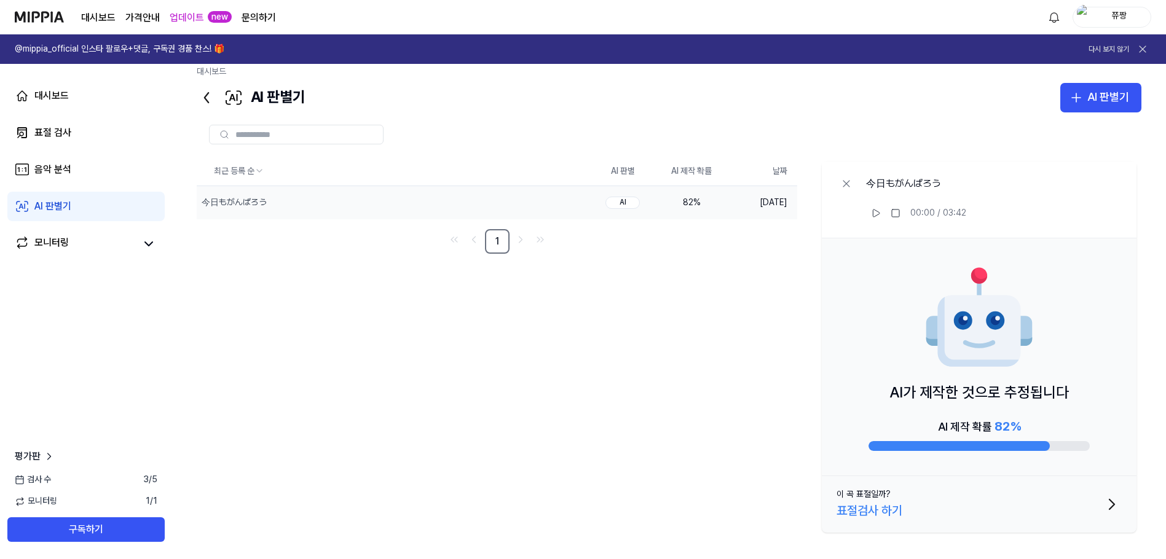
scroll to position [16, 0]
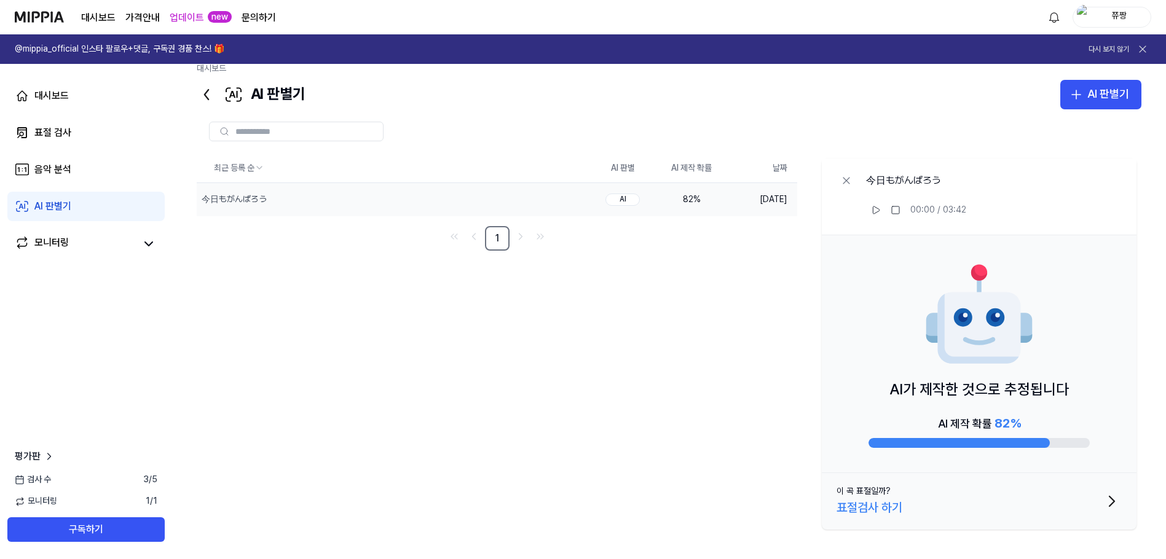
click at [876, 509] on div "표절검사 하기" at bounding box center [869, 508] width 66 height 20
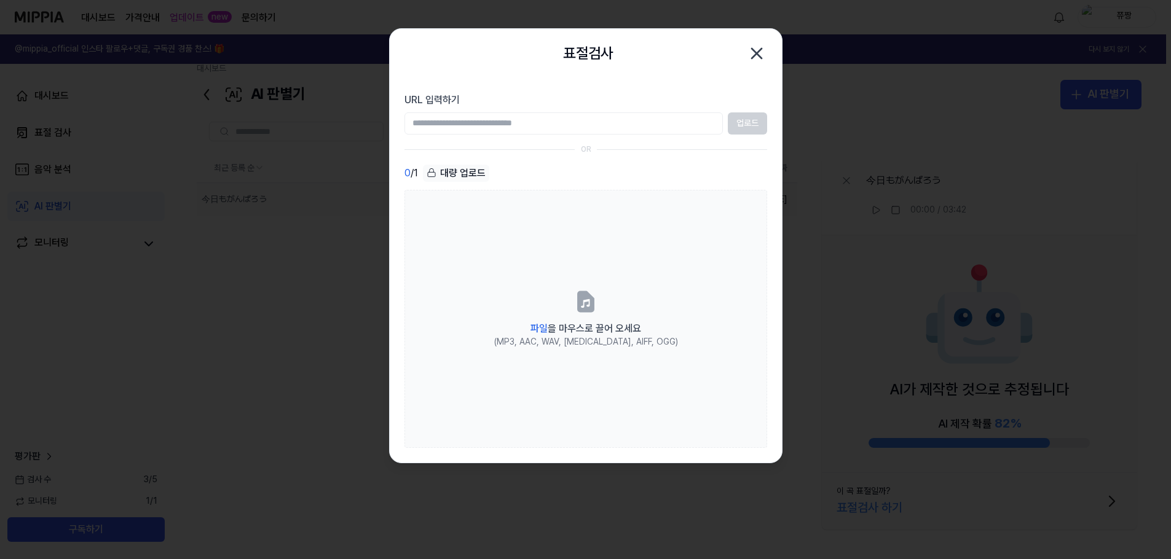
click at [753, 57] on icon "button" at bounding box center [757, 54] width 10 height 10
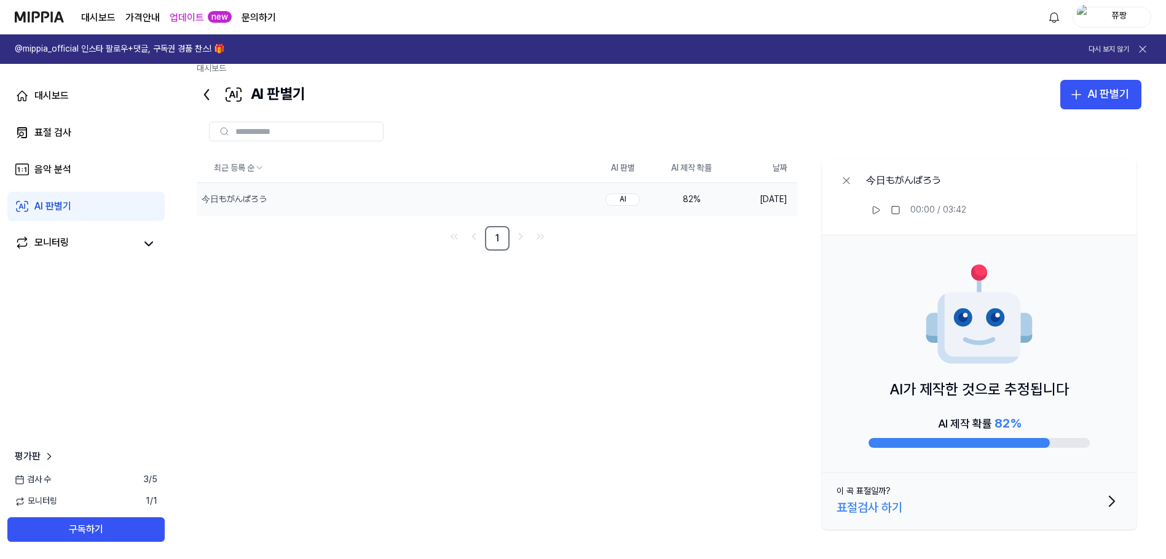
click at [847, 505] on div "표절검사 하기" at bounding box center [869, 508] width 66 height 20
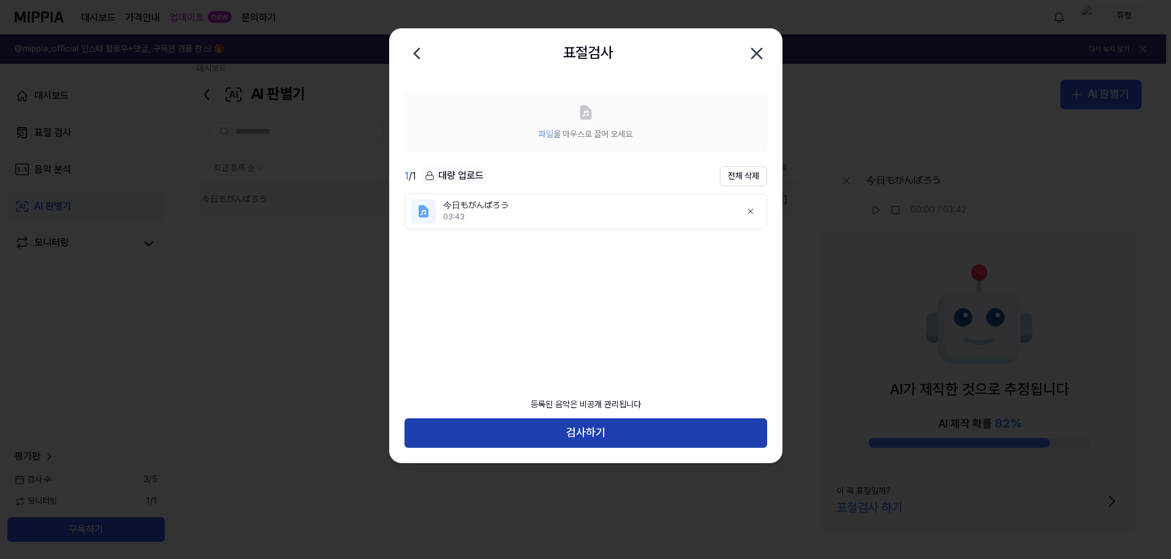
click at [575, 434] on button "검사하기" at bounding box center [585, 433] width 363 height 29
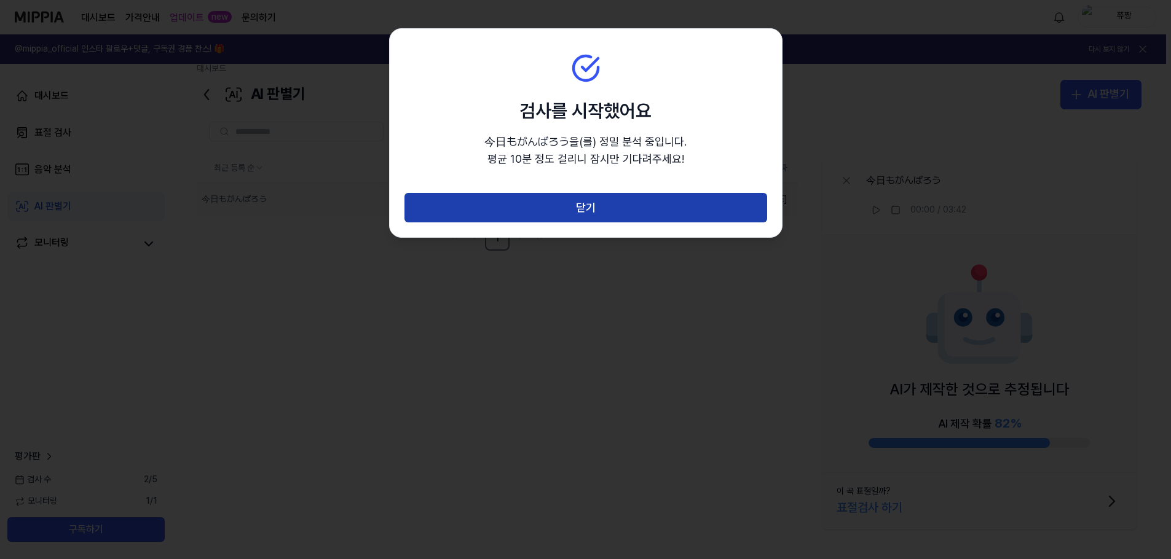
click at [582, 203] on button "닫기" at bounding box center [585, 207] width 363 height 29
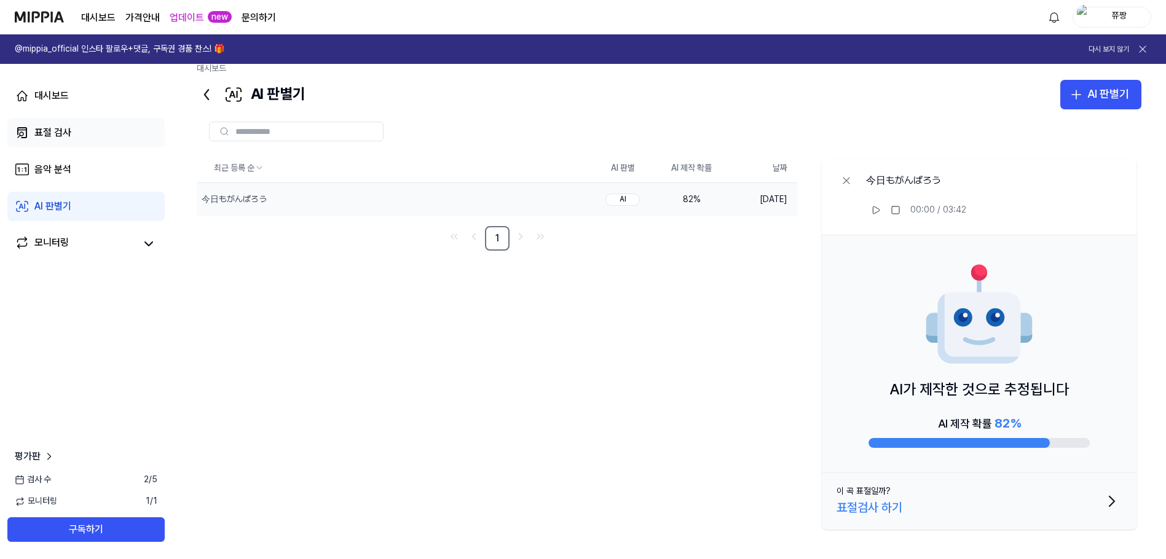
click at [53, 132] on div "표절 검사" at bounding box center [52, 132] width 37 height 15
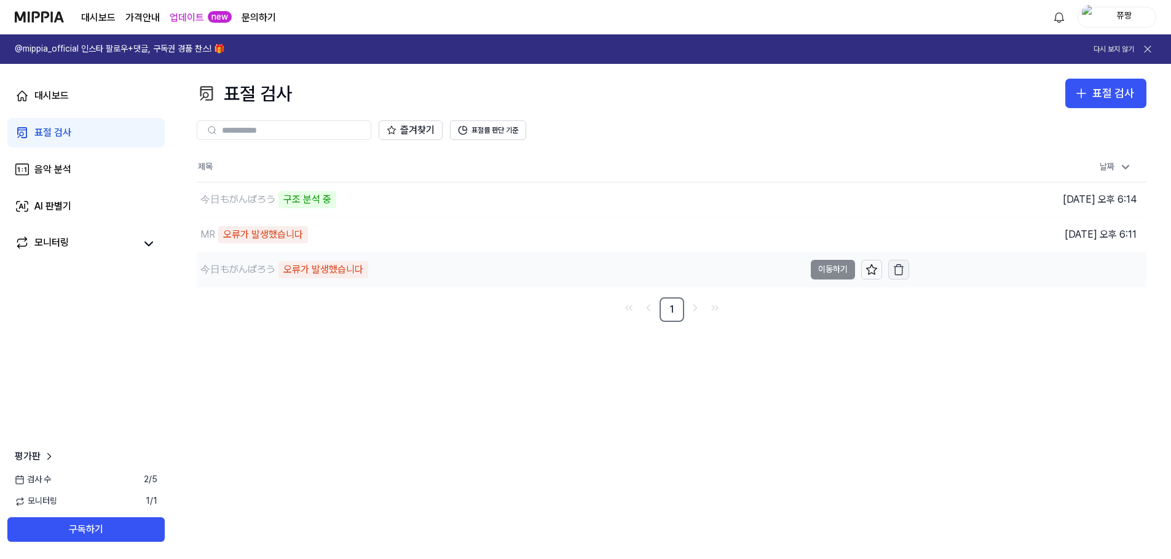
click at [902, 273] on icon "button" at bounding box center [898, 271] width 7 height 8
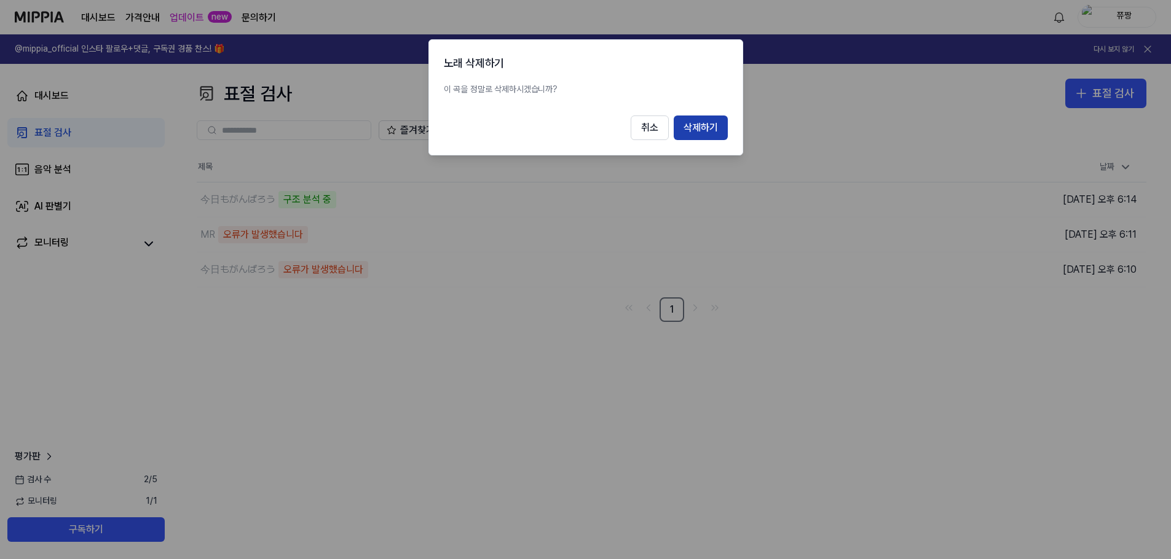
click at [695, 117] on button "삭제하기" at bounding box center [701, 128] width 54 height 25
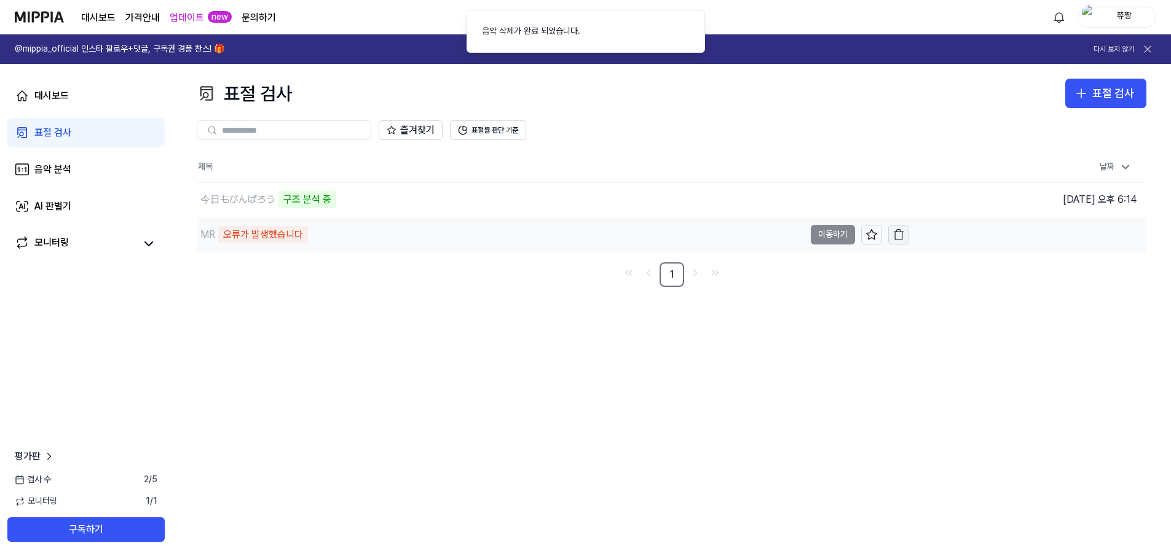
click at [892, 234] on icon "button" at bounding box center [898, 235] width 12 height 12
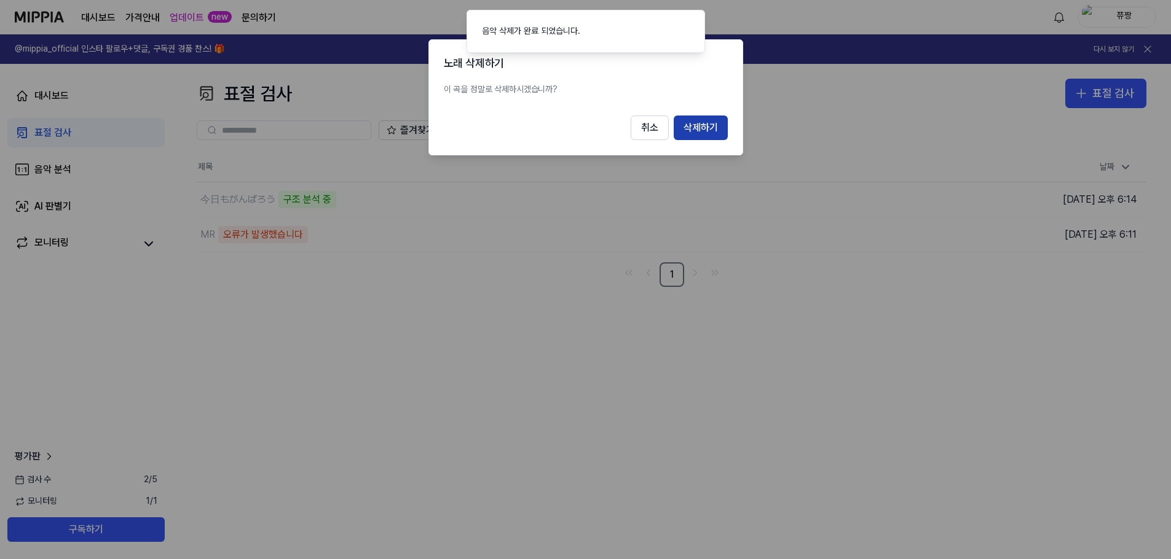
click at [704, 127] on button "삭제하기" at bounding box center [701, 128] width 54 height 25
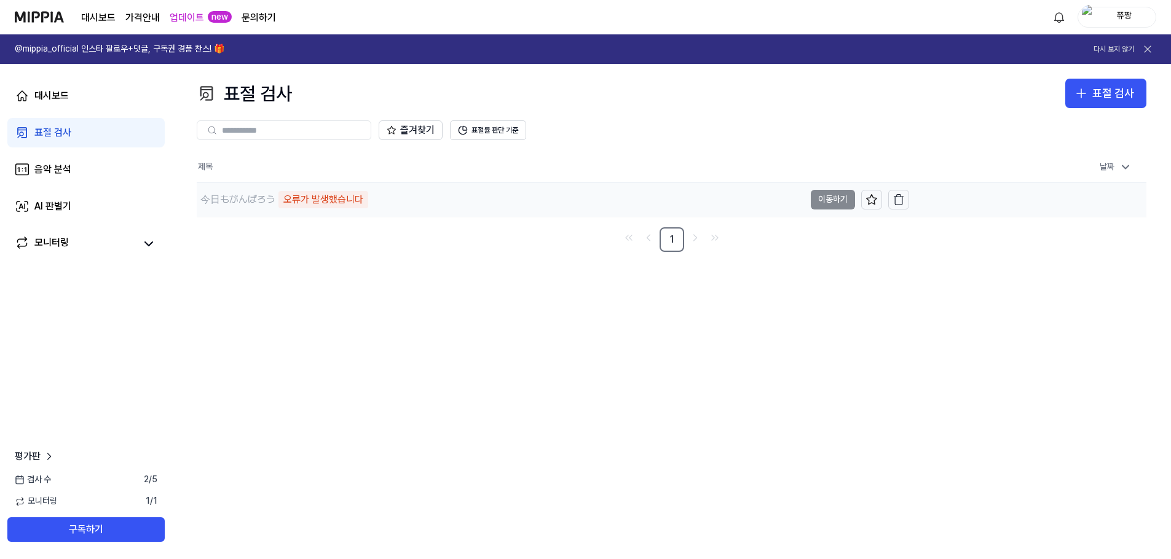
click at [340, 202] on div "오류가 발생했습니다" at bounding box center [323, 199] width 90 height 17
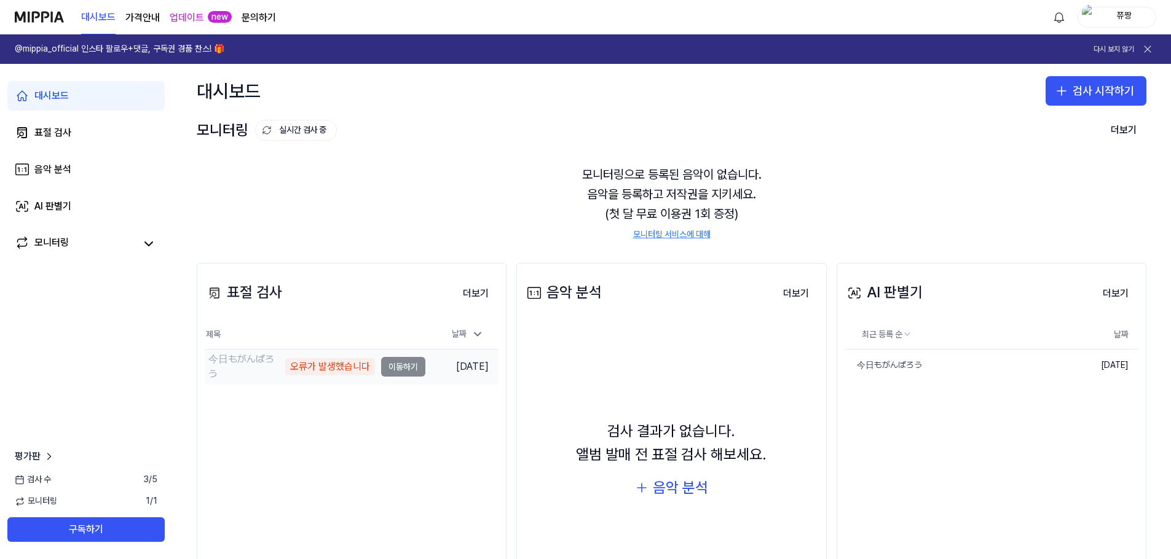
click at [308, 360] on div "오류가 발생했습니다" at bounding box center [330, 366] width 90 height 17
drag, startPoint x: 289, startPoint y: 366, endPoint x: 367, endPoint y: 366, distance: 77.4
click at [367, 366] on div "오류가 발생했습니다" at bounding box center [330, 366] width 90 height 17
copy div "오류가 발생했습니다"
click at [261, 15] on link "문의하기" at bounding box center [259, 17] width 34 height 15
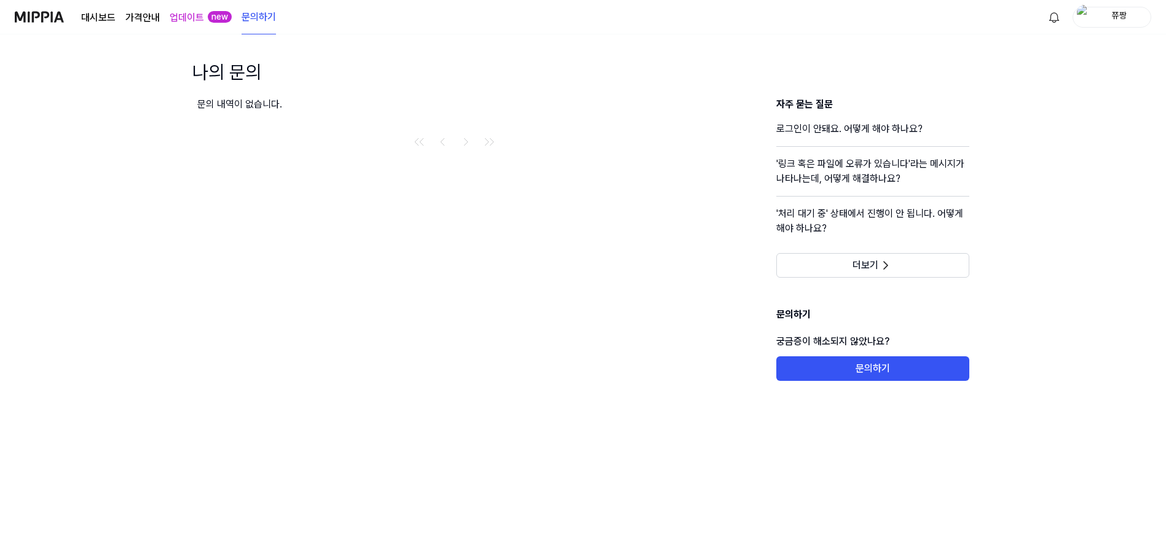
click at [822, 175] on h4 "'링크 혹은 파일에 오류가 있습니다'라는 메시지가 나타나는데, 어떻게 해결하나요?" at bounding box center [872, 176] width 193 height 39
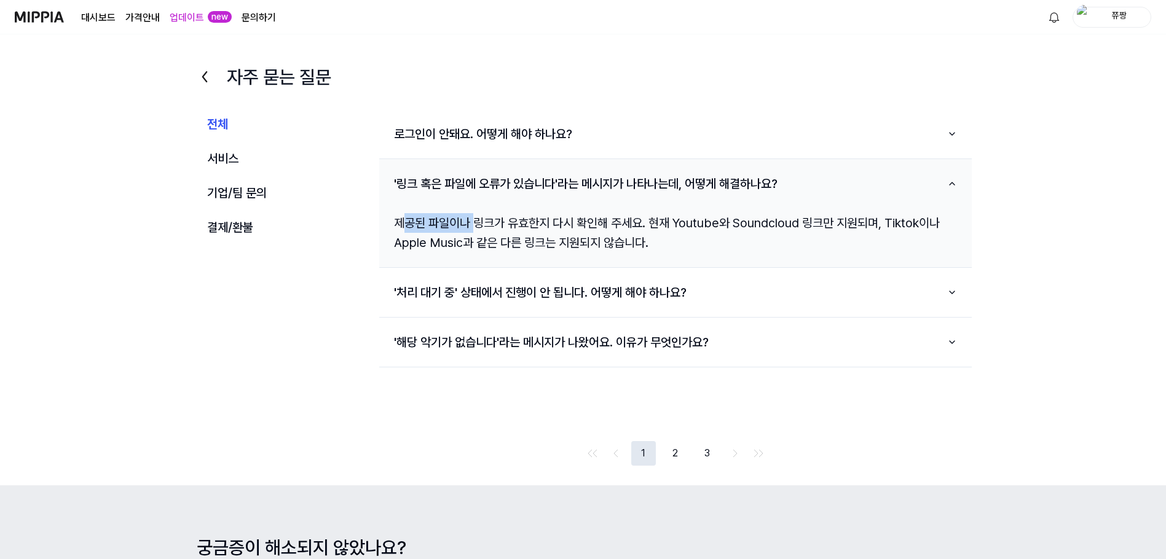
drag, startPoint x: 400, startPoint y: 227, endPoint x: 479, endPoint y: 227, distance: 78.7
click at [479, 227] on div "제공된 파일이나 링크가 유효한지 다시 확인해 주세요. 현재 Youtube와 Soundcloud 링크만 지원되며, Tiktok이나 Apple M…" at bounding box center [675, 232] width 592 height 59
drag, startPoint x: 492, startPoint y: 227, endPoint x: 553, endPoint y: 225, distance: 60.9
click at [552, 225] on div "제공된 파일이나 링크가 유효한지 다시 확인해 주세요. 현재 Youtube와 Soundcloud 링크만 지원되며, Tiktok이나 Apple M…" at bounding box center [675, 232] width 592 height 59
drag, startPoint x: 675, startPoint y: 224, endPoint x: 715, endPoint y: 224, distance: 39.9
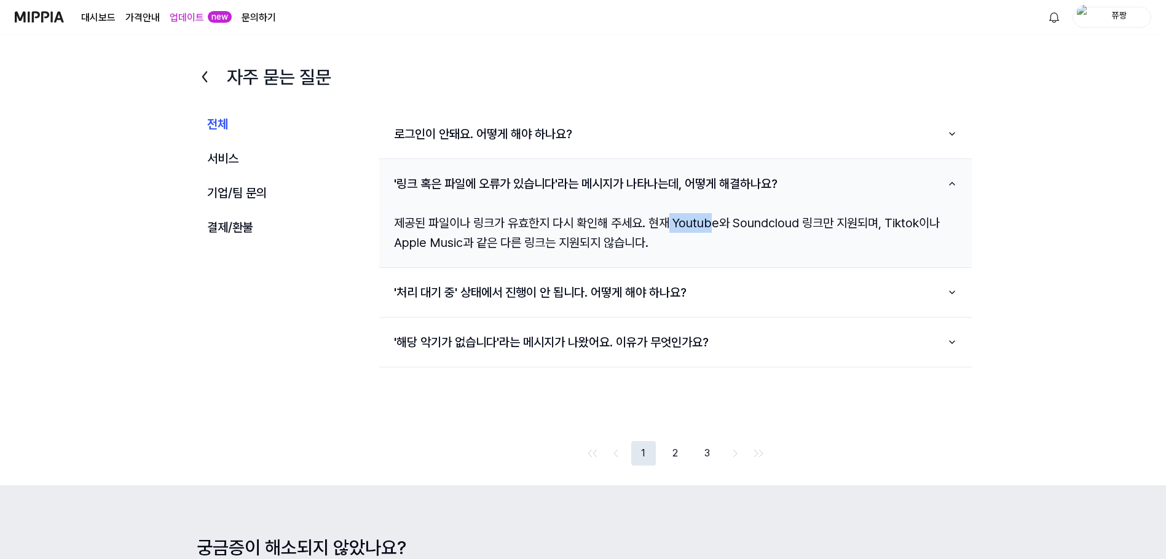
click at [715, 224] on div "제공된 파일이나 링크가 유효한지 다시 확인해 주세요. 현재 Youtube와 Soundcloud 링크만 지원되며, Tiktok이나 Apple M…" at bounding box center [675, 232] width 592 height 59
drag, startPoint x: 454, startPoint y: 243, endPoint x: 420, endPoint y: 243, distance: 33.8
click at [420, 243] on div "제공된 파일이나 링크가 유효한지 다시 확인해 주세요. 현재 Youtube와 Soundcloud 링크만 지원되며, Tiktok이나 Apple M…" at bounding box center [675, 232] width 592 height 59
click at [541, 244] on div "제공된 파일이나 링크가 유효한지 다시 확인해 주세요. 현재 Youtube와 Soundcloud 링크만 지원되며, Tiktok이나 Apple M…" at bounding box center [675, 232] width 592 height 59
click at [667, 450] on button "2" at bounding box center [675, 453] width 25 height 25
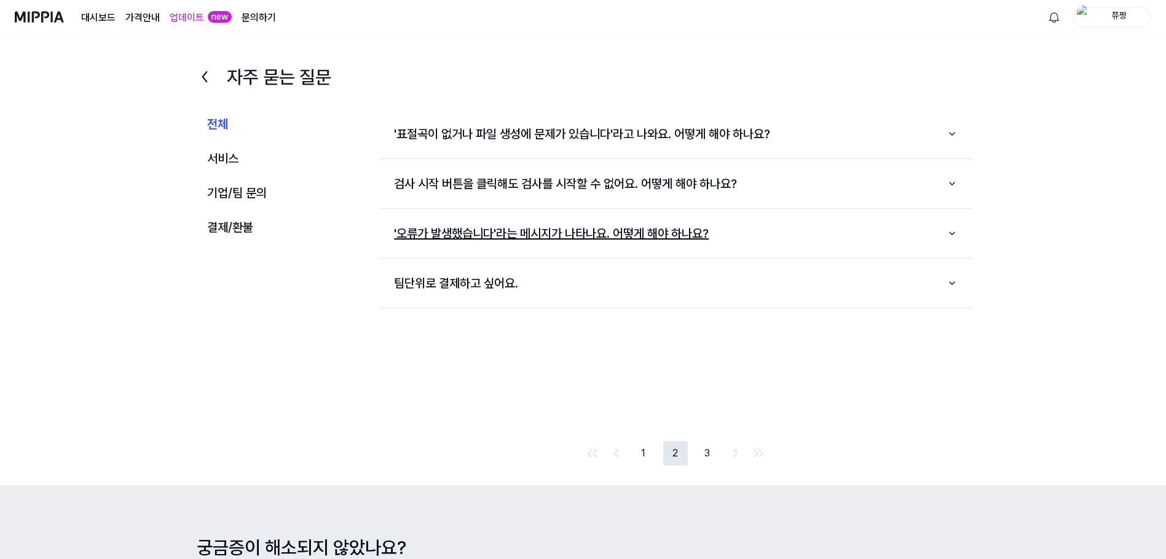
click at [432, 228] on button "'오류가 발생했습니다'라는 메시지가 나타나요. 어떻게 해야 하나요?" at bounding box center [675, 233] width 592 height 39
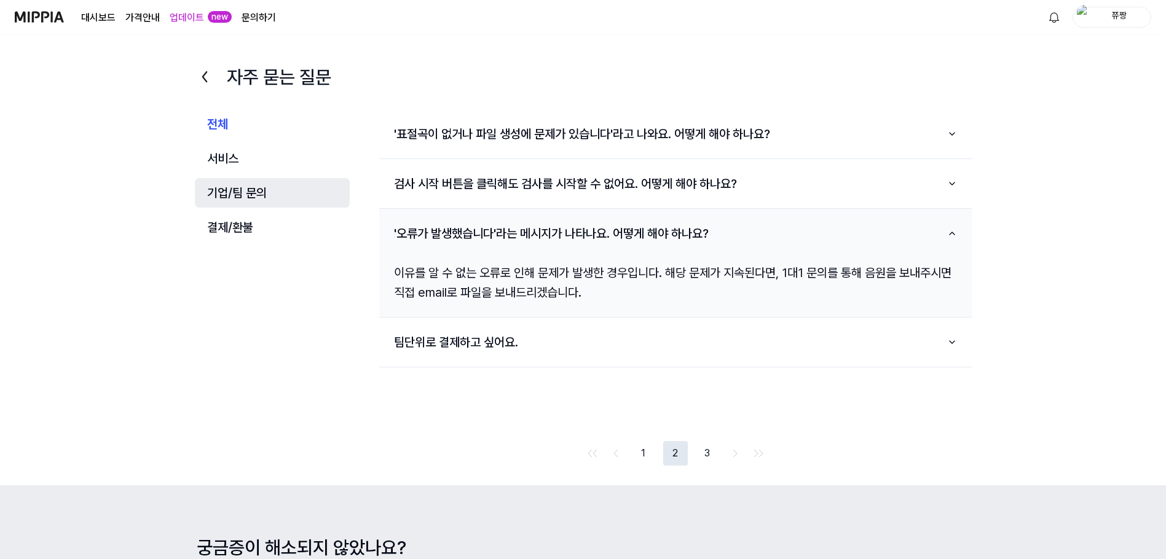
click at [225, 194] on button "기업/팀 문의" at bounding box center [272, 192] width 155 height 29
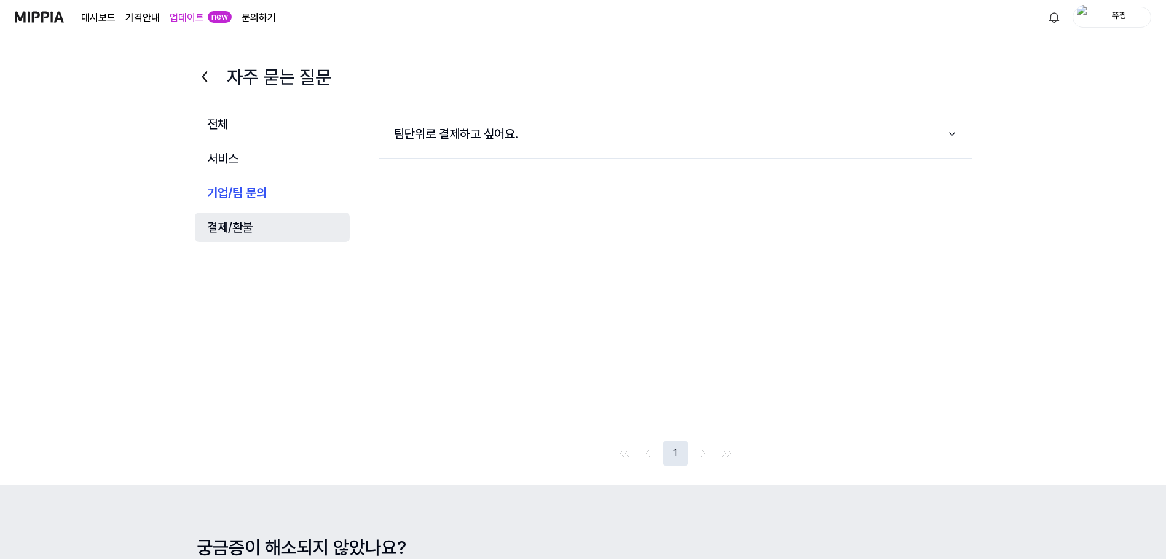
click at [217, 238] on button "결제/환불" at bounding box center [272, 227] width 155 height 29
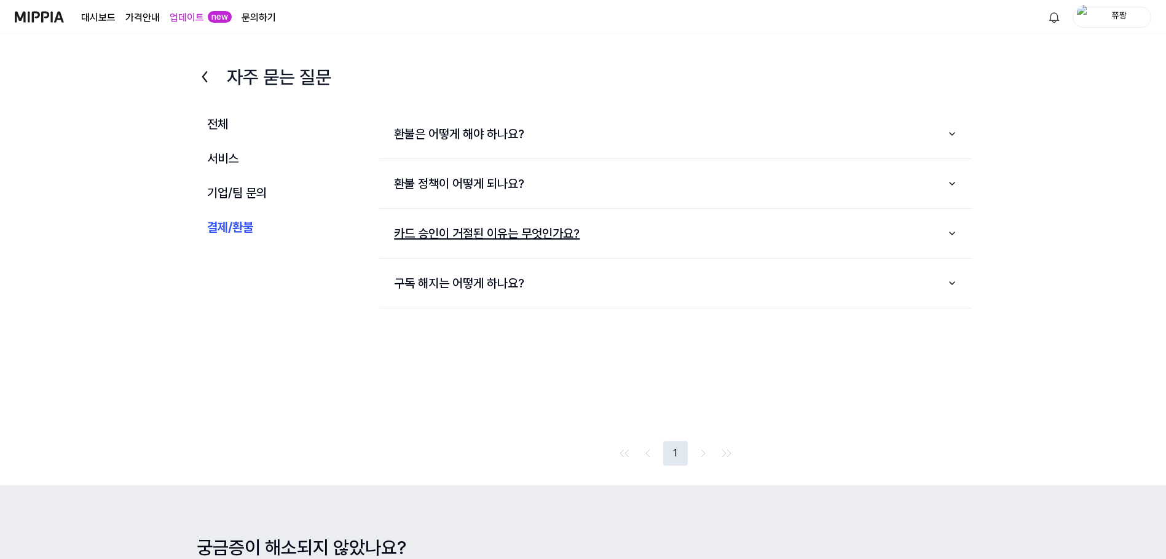
click at [485, 235] on button "카드 승인이 거절된 이유는 무엇인가요?" at bounding box center [675, 233] width 592 height 39
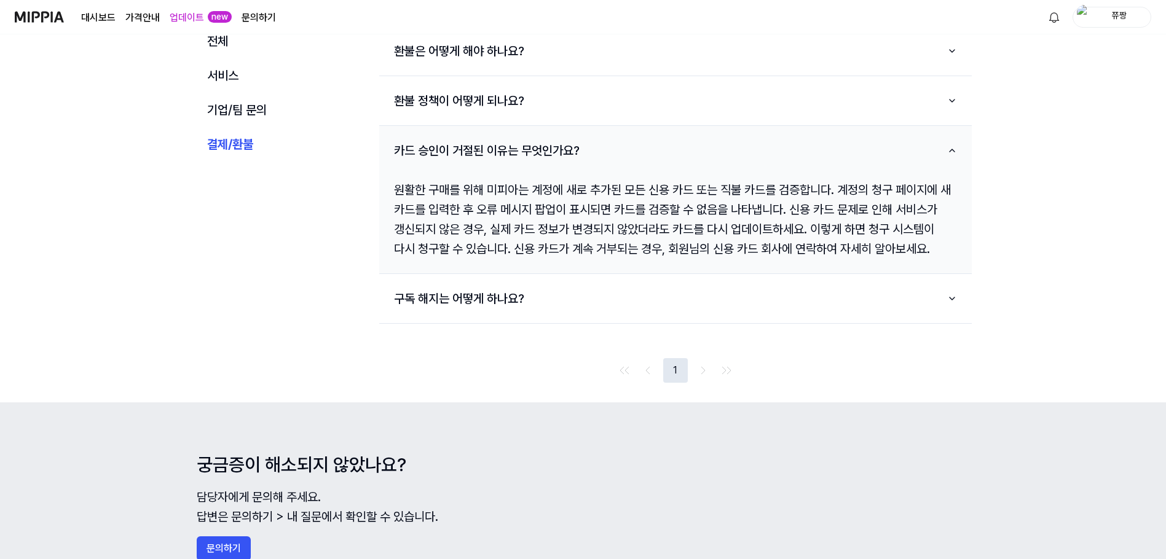
scroll to position [134, 0]
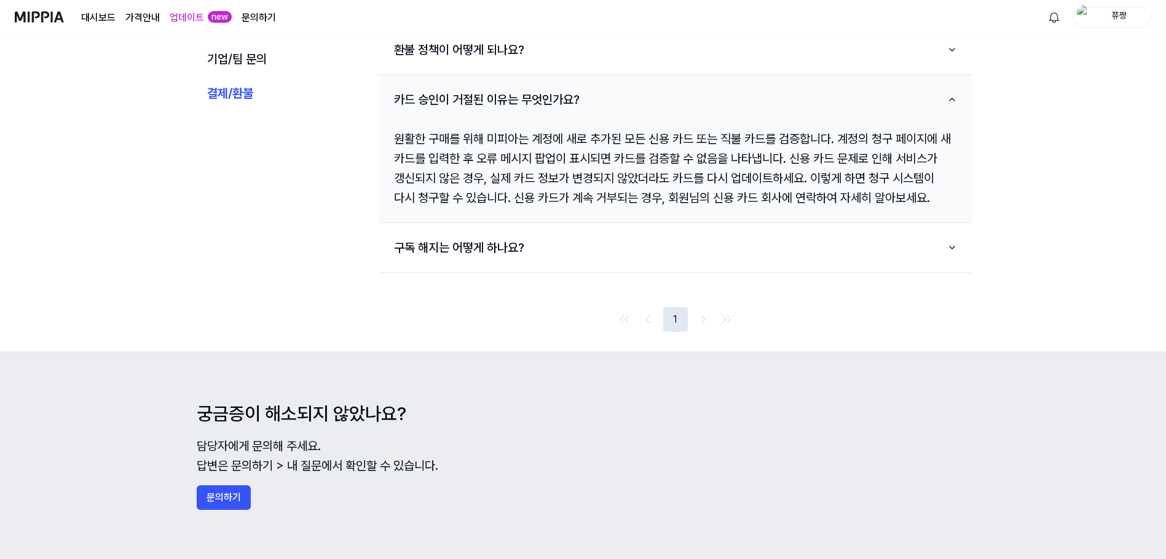
click at [213, 476] on div "궁금증이 해소되지 않았나요? 담당자에게 문의해 주세요. 답변은 문의하기 > 내 질문에서 확인할 수 있습니다. 문의하기" at bounding box center [583, 456] width 1166 height 208
click at [219, 497] on button "문의하기" at bounding box center [224, 497] width 54 height 25
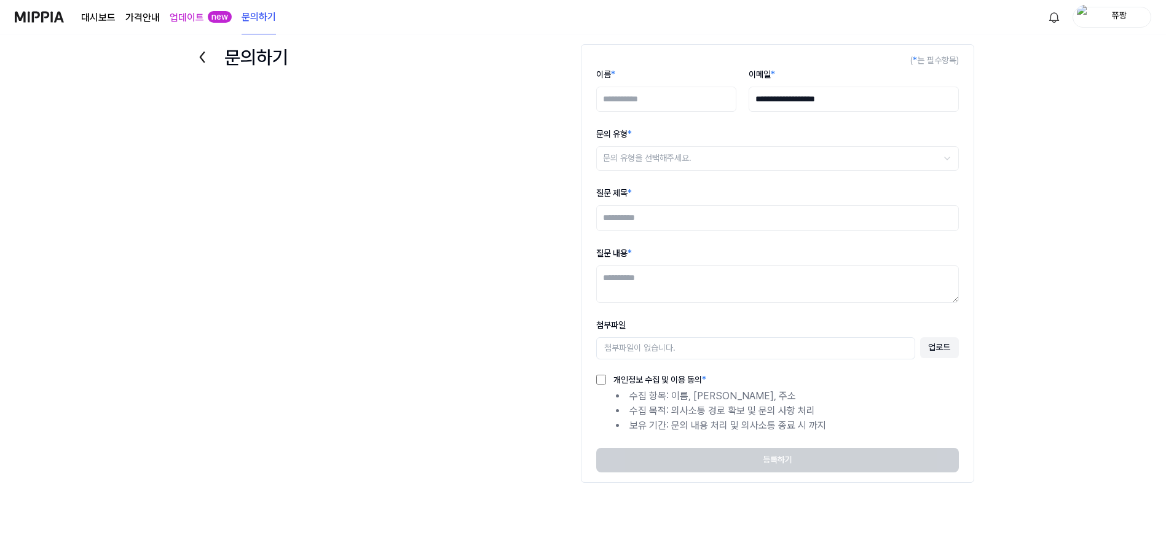
scroll to position [12, 0]
click at [675, 95] on input "이름 *" at bounding box center [666, 100] width 140 height 26
type input "***"
click at [822, 151] on html "**********" at bounding box center [583, 267] width 1166 height 559
select select "***"
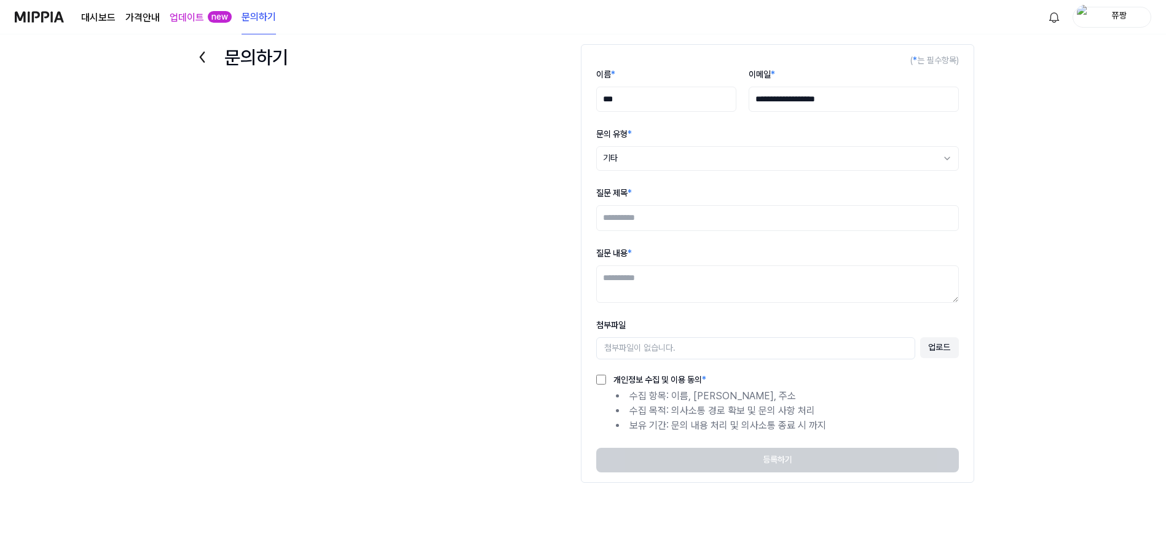
click at [655, 214] on input "질문 제목 *" at bounding box center [777, 218] width 363 height 26
paste input "**********"
type input "**********"
click at [676, 279] on textarea "질문 내용 *" at bounding box center [777, 283] width 363 height 37
type textarea "**********"
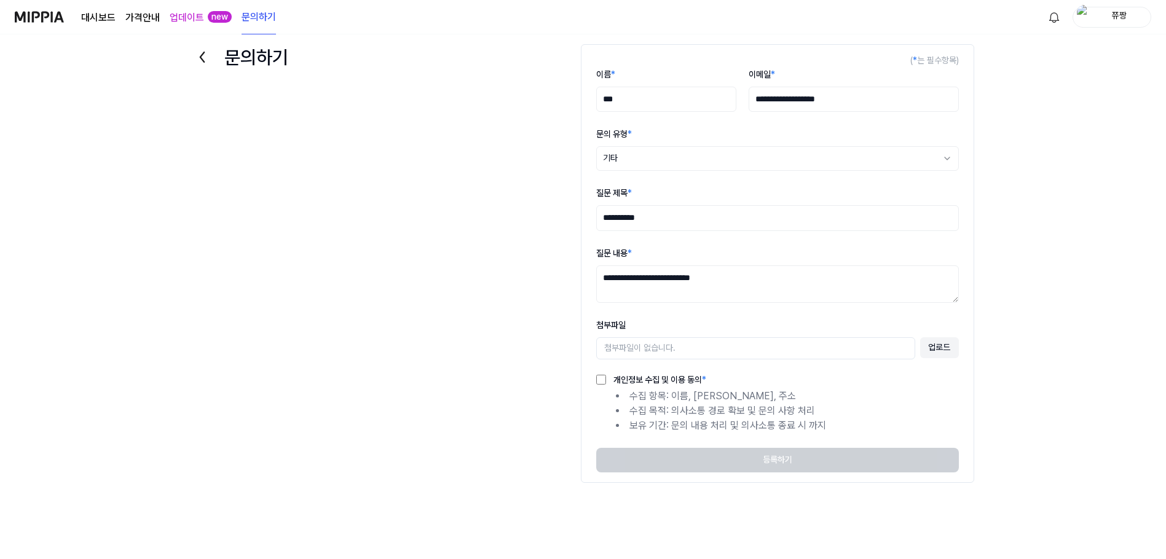
click at [930, 353] on button "업로드" at bounding box center [939, 347] width 38 height 21
click at [943, 342] on button "업로드" at bounding box center [939, 347] width 38 height 21
click at [201, 53] on icon at bounding box center [202, 57] width 20 height 20
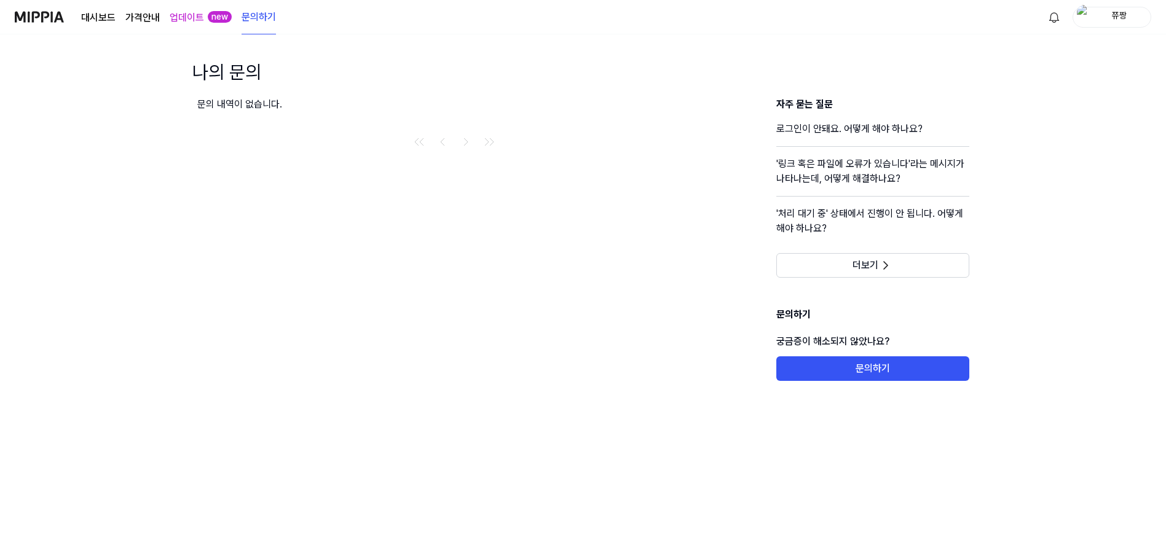
click at [255, 19] on link "문의하기" at bounding box center [259, 18] width 34 height 34
click at [887, 264] on icon at bounding box center [885, 265] width 15 height 15
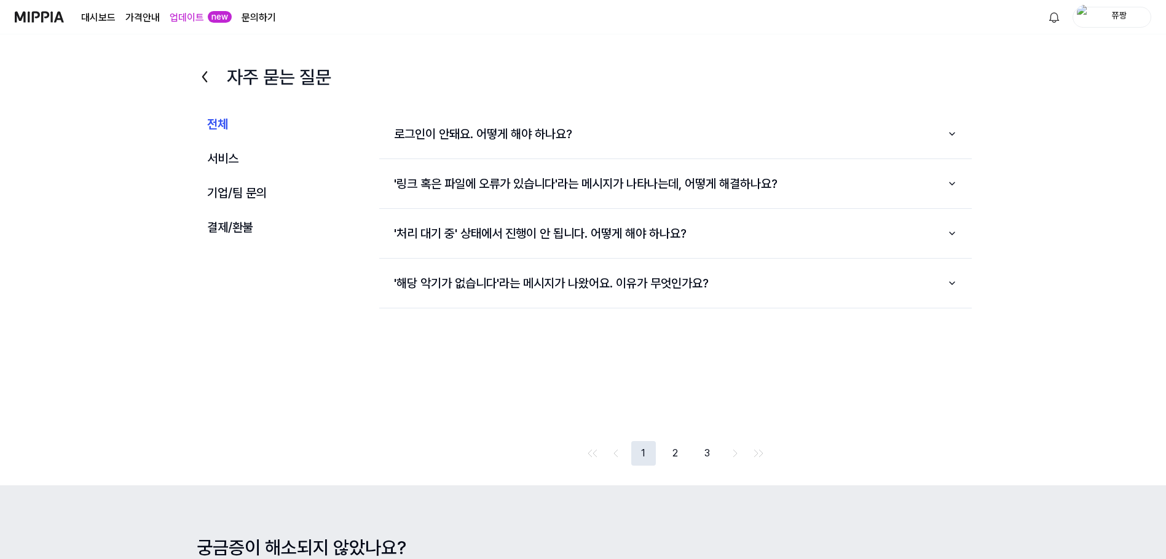
click at [669, 449] on button "2" at bounding box center [675, 453] width 25 height 25
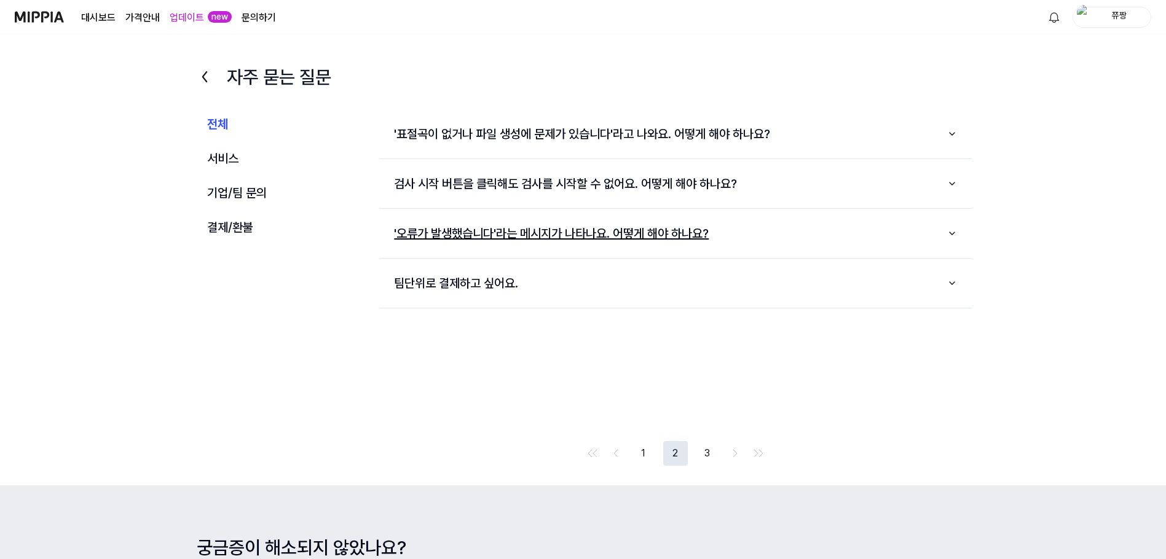
click at [508, 235] on button "'오류가 발생했습니다'라는 메시지가 나타나요. 어떻게 해야 하나요?" at bounding box center [675, 233] width 592 height 39
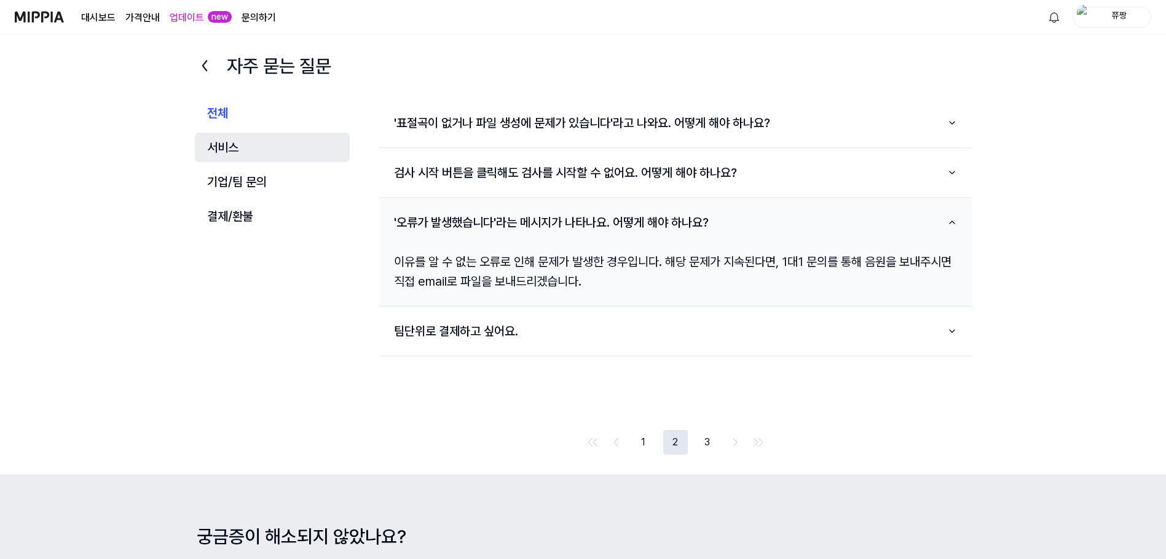
scroll to position [134, 0]
